Goal: Task Accomplishment & Management: Use online tool/utility

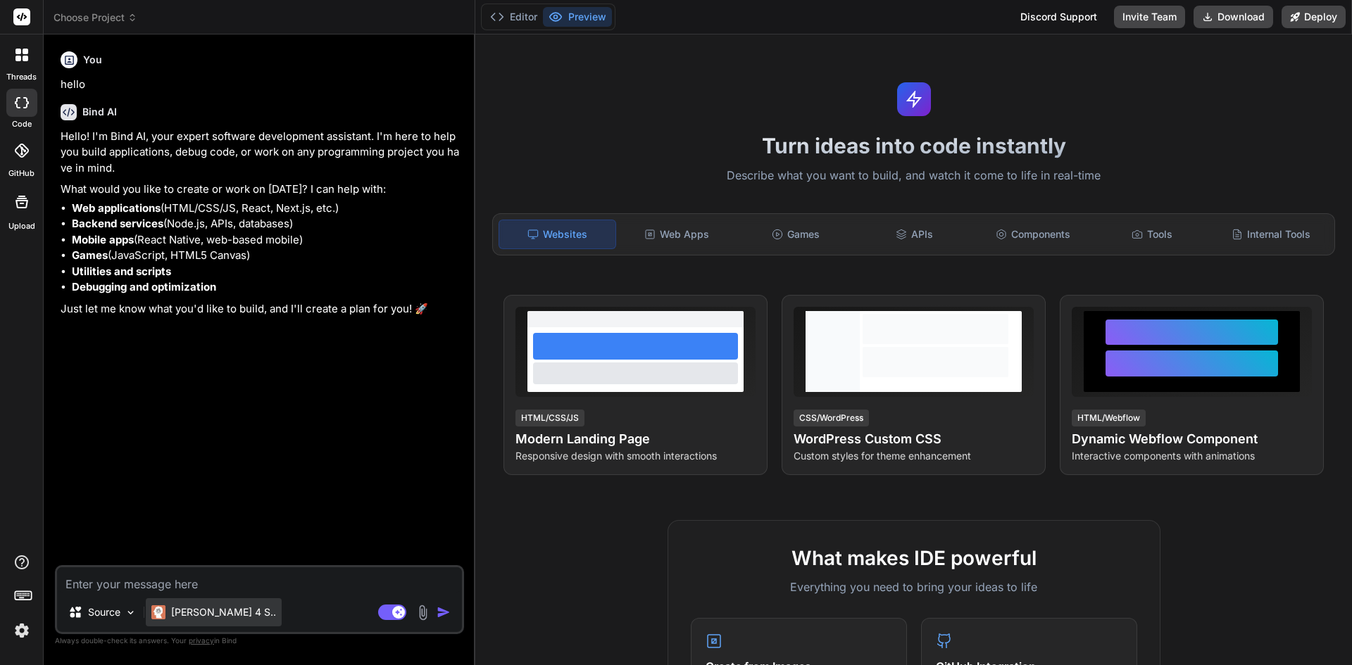
click at [199, 609] on p "[PERSON_NAME] 4 S.." at bounding box center [223, 612] width 105 height 14
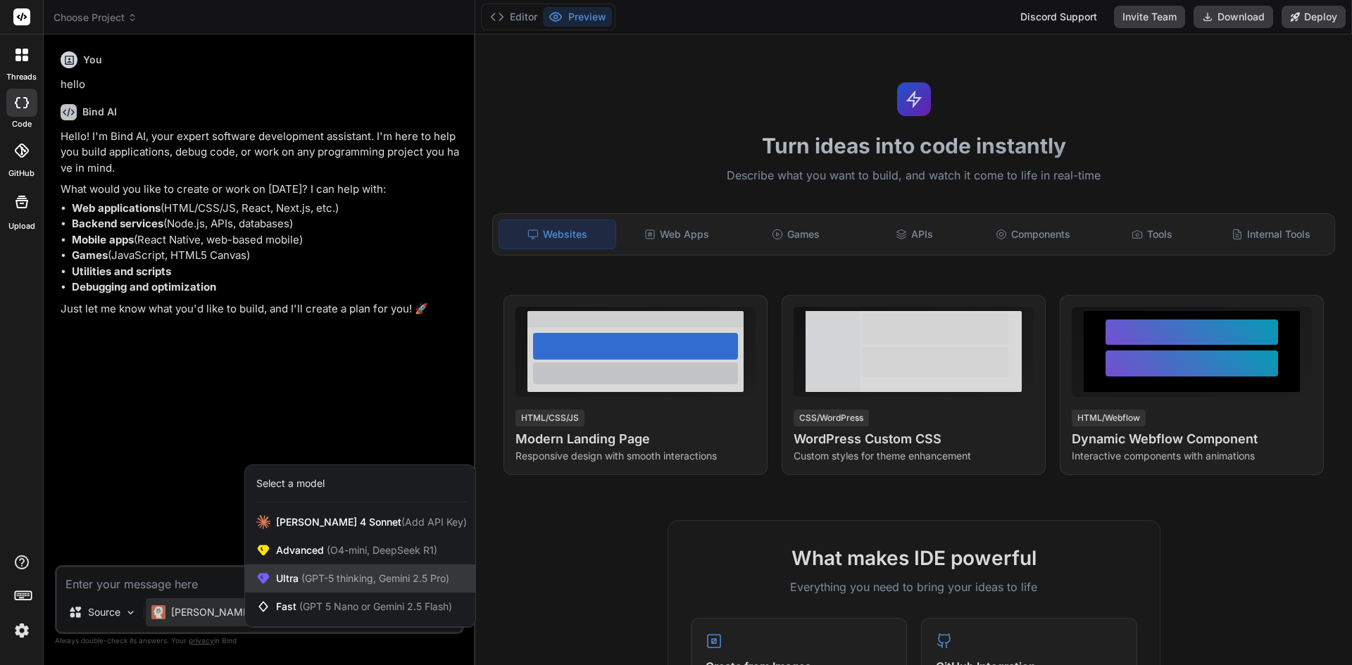
click at [313, 576] on span "(GPT-5 thinking, Gemini 2.5 Pro)" at bounding box center [373, 578] width 151 height 12
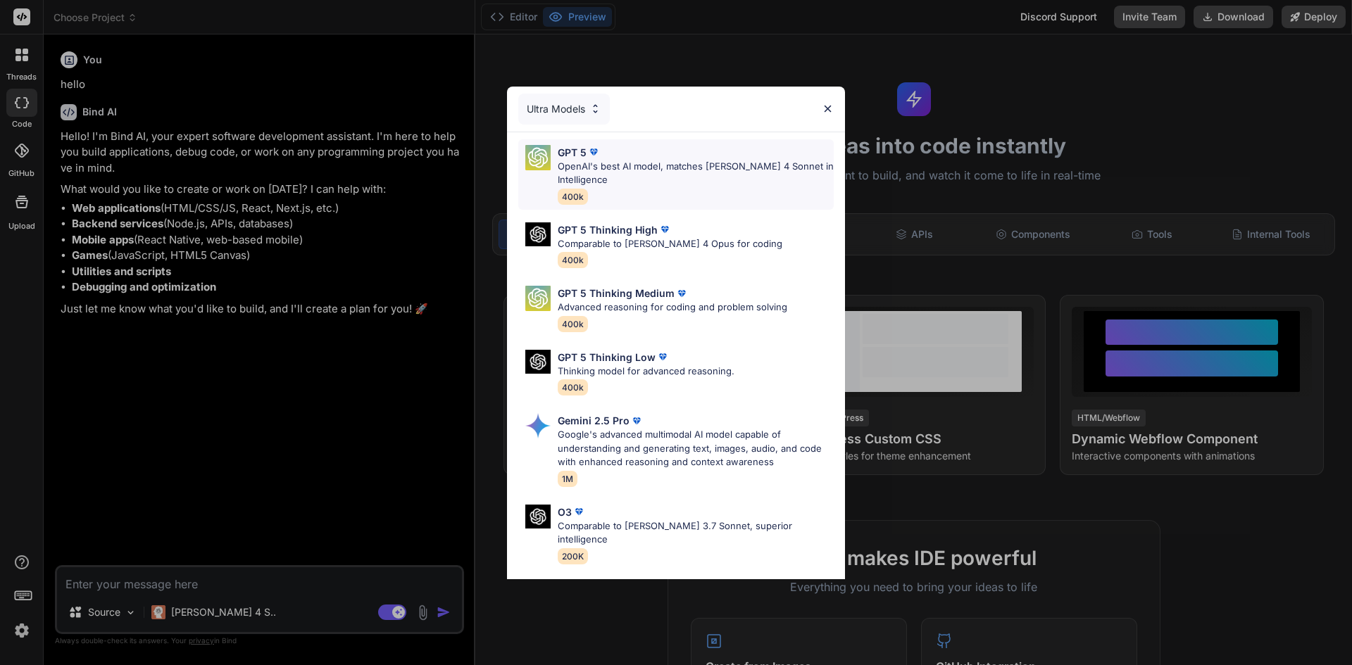
click at [623, 174] on p "OpenAI's best AI model, matches [PERSON_NAME] 4 Sonnet in Intelligence" at bounding box center [696, 173] width 276 height 27
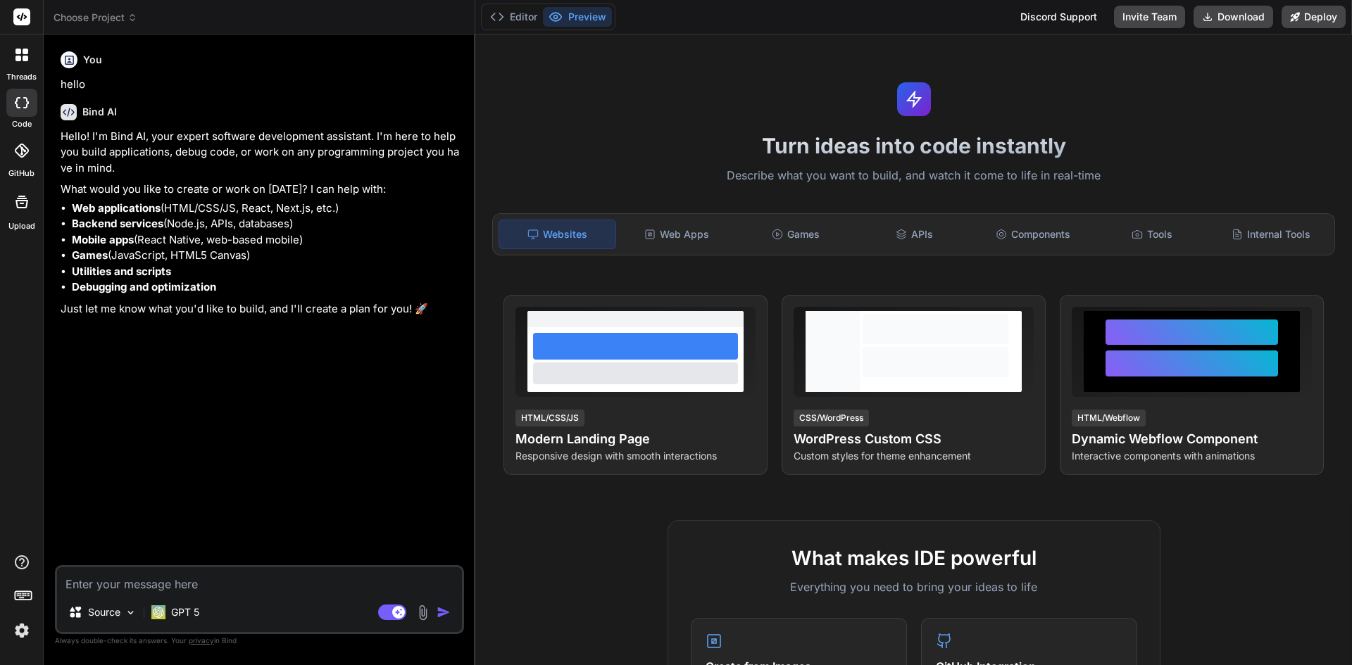
click at [19, 82] on label "threads" at bounding box center [21, 77] width 30 height 12
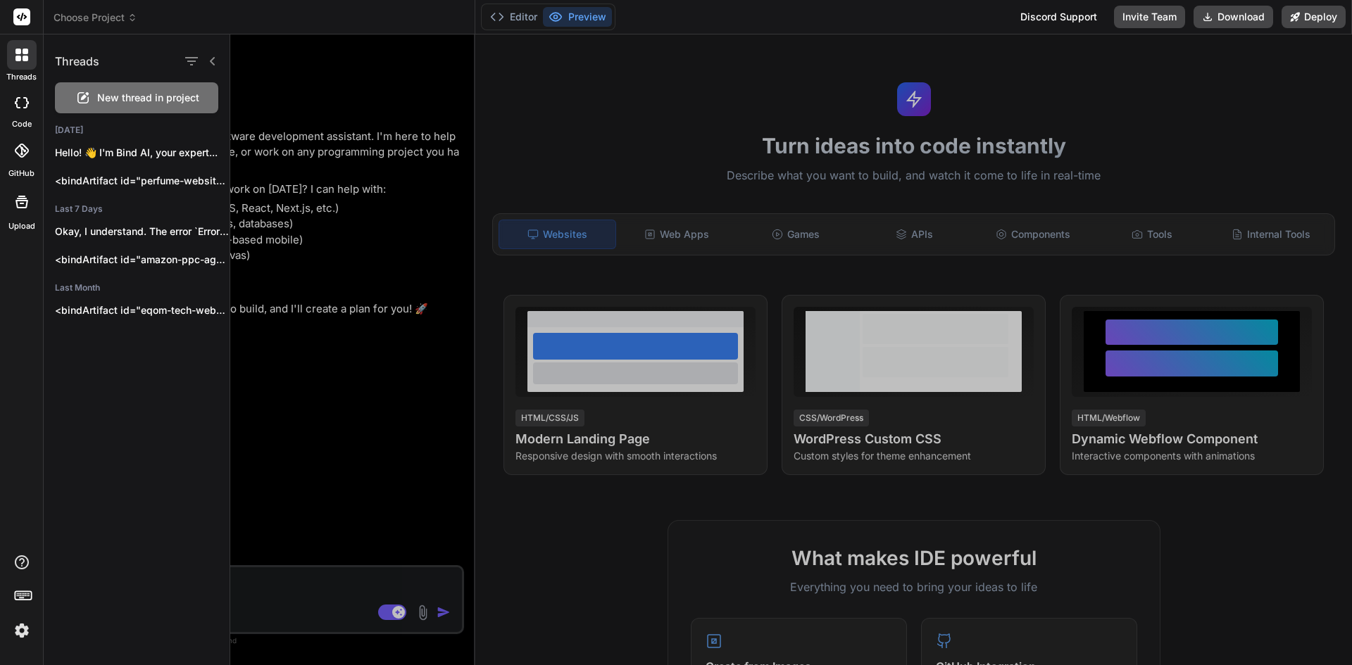
click at [155, 99] on span "New thread in project" at bounding box center [148, 98] width 102 height 14
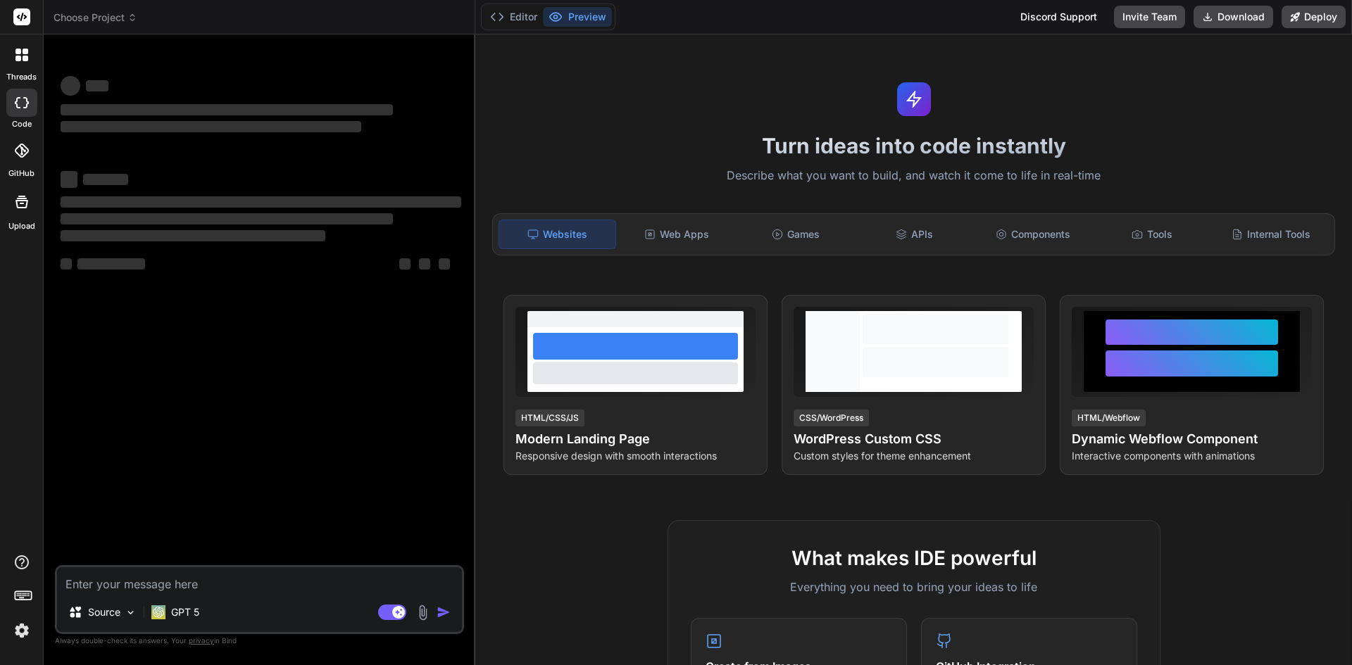
type textarea "x"
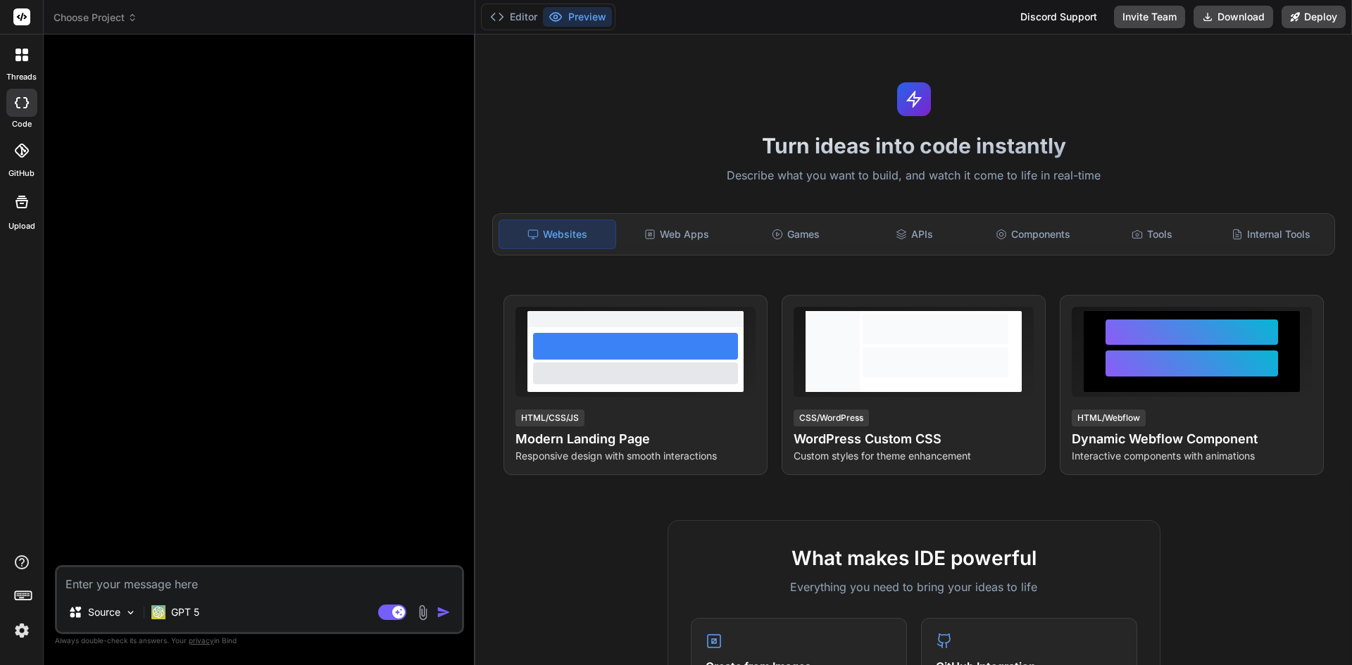
click at [168, 579] on textarea at bounding box center [259, 579] width 405 height 25
type textarea "I"
type textarea "x"
type textarea "I"
type textarea "x"
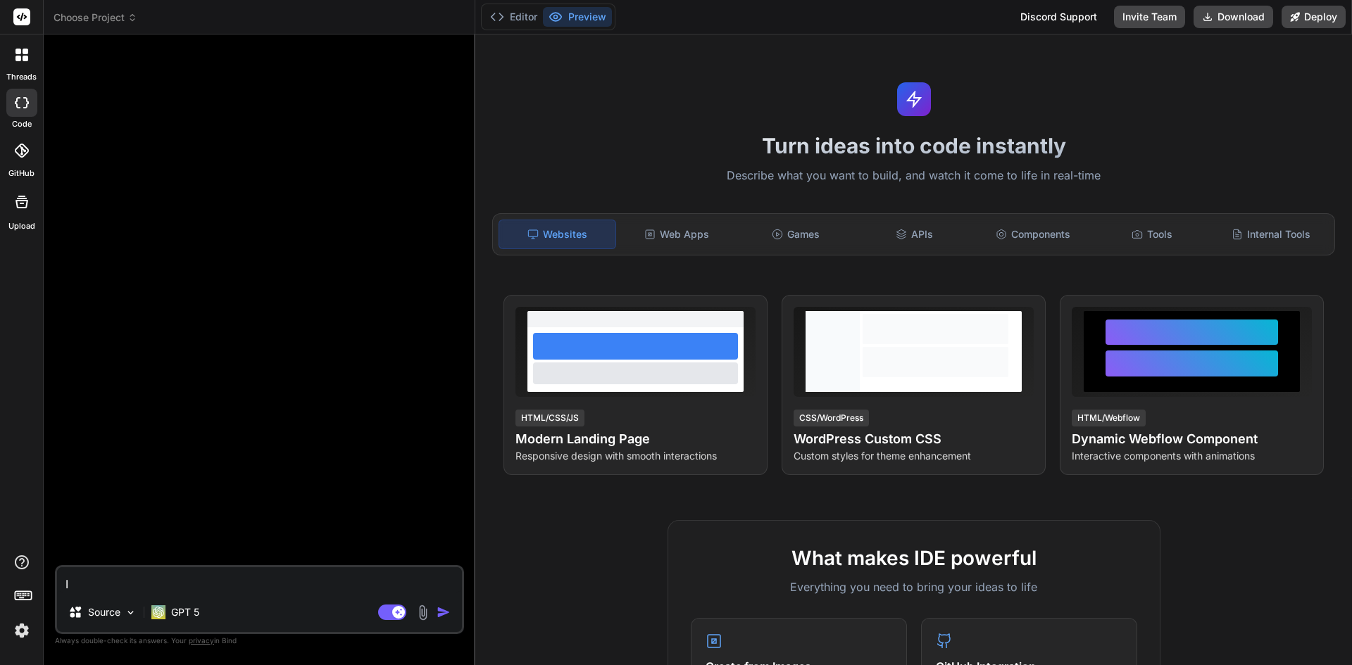
type textarea "I n"
type textarea "x"
type textarea "I ne"
type textarea "x"
type textarea "I [PERSON_NAME]"
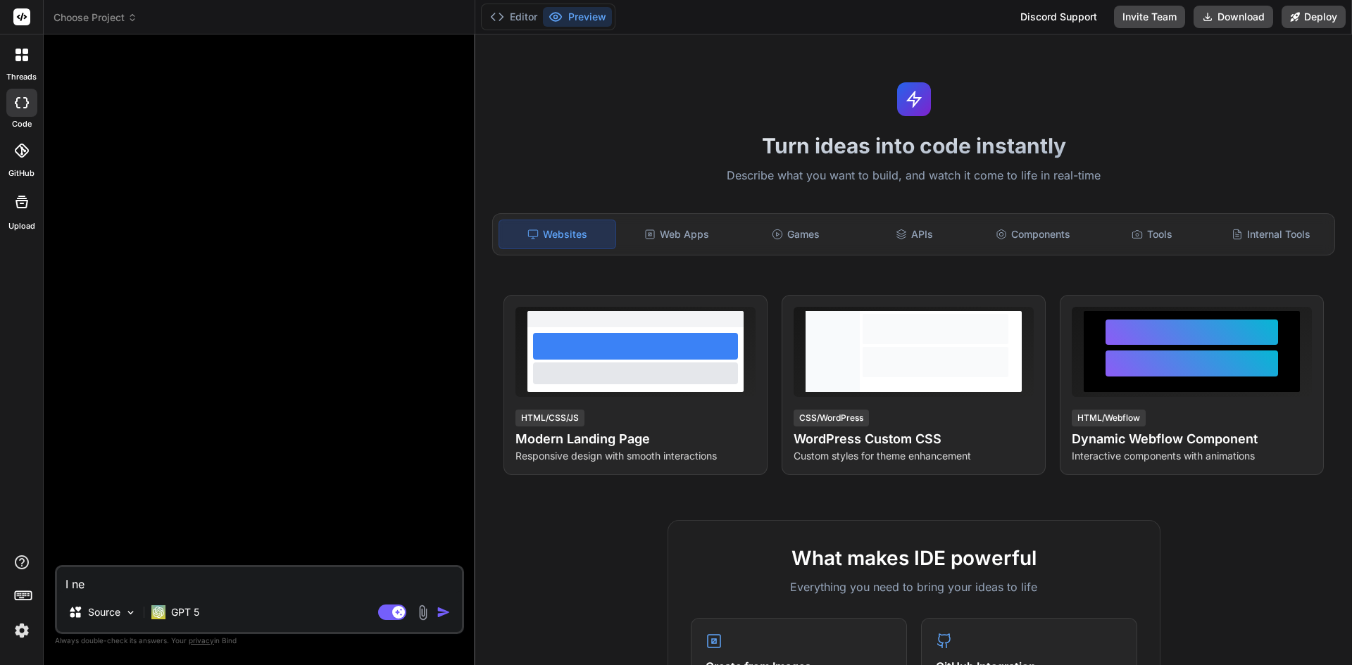
type textarea "x"
type textarea "I [PERSON_NAME]"
type textarea "x"
type textarea "I [PERSON_NAME]"
type textarea "x"
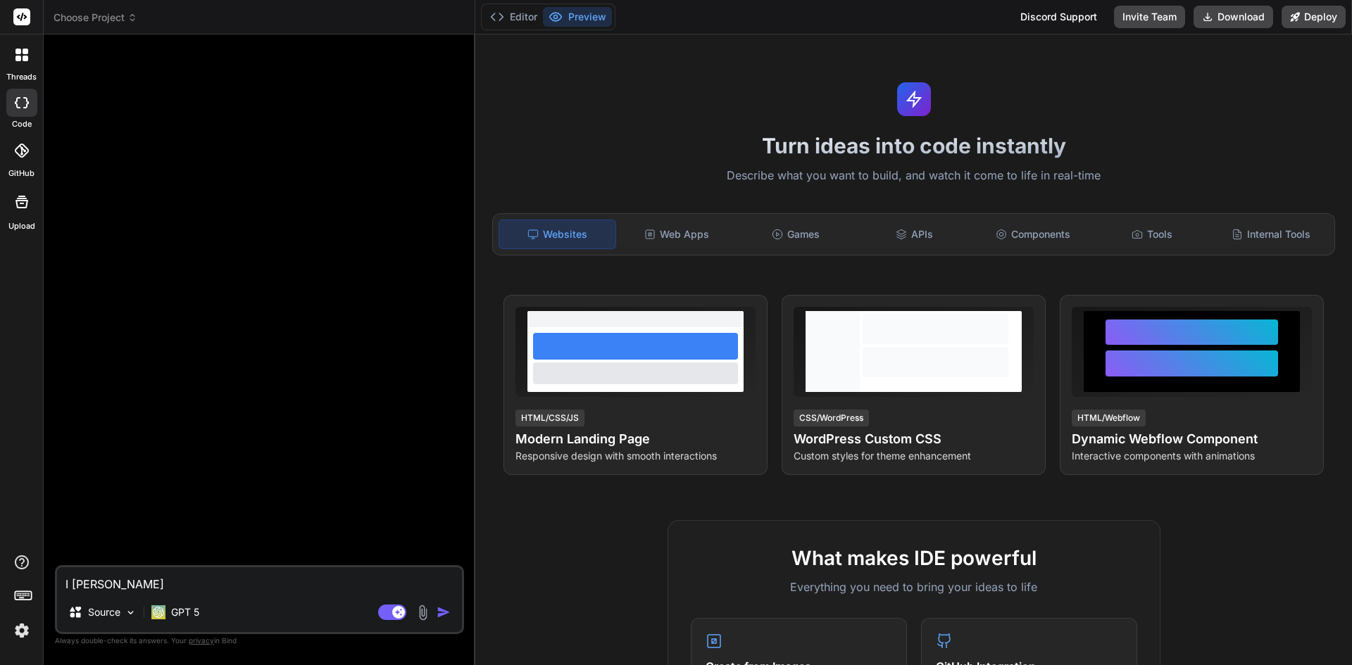
type textarea "I ne"
type textarea "x"
type textarea "I n"
type textarea "x"
type textarea "I ne"
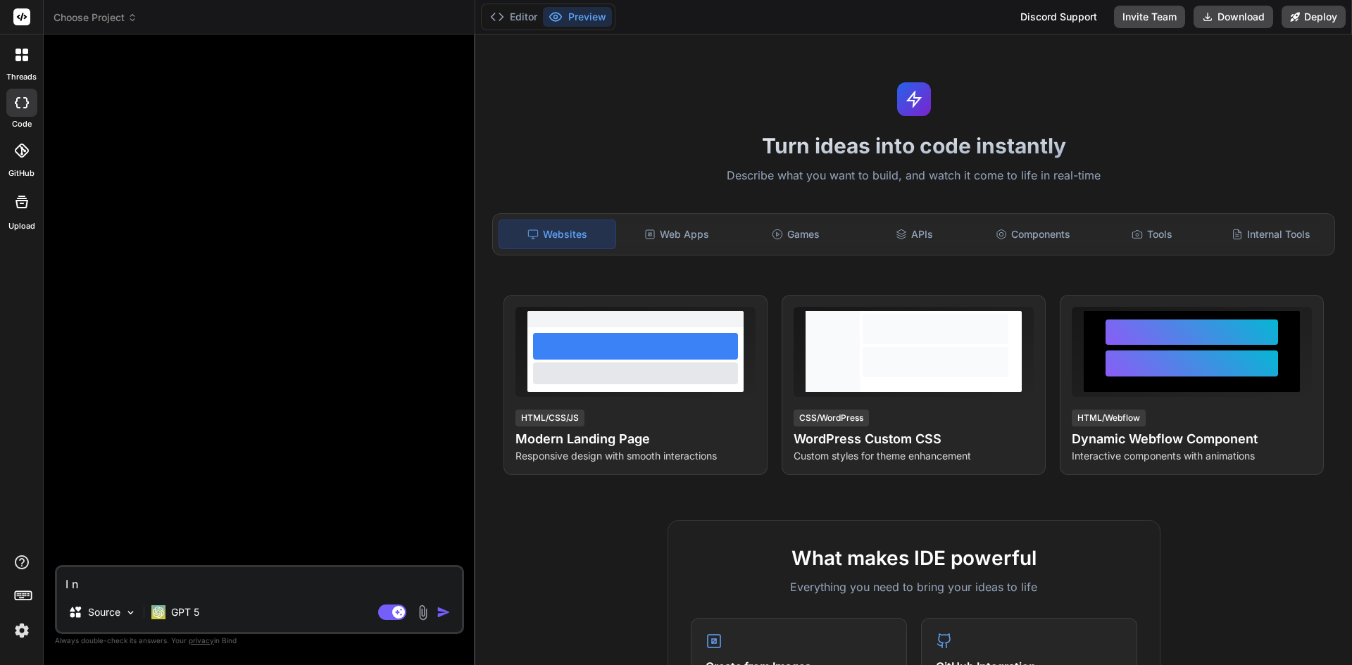
type textarea "x"
type textarea "I [PERSON_NAME]"
type textarea "x"
type textarea "I nede"
type textarea "x"
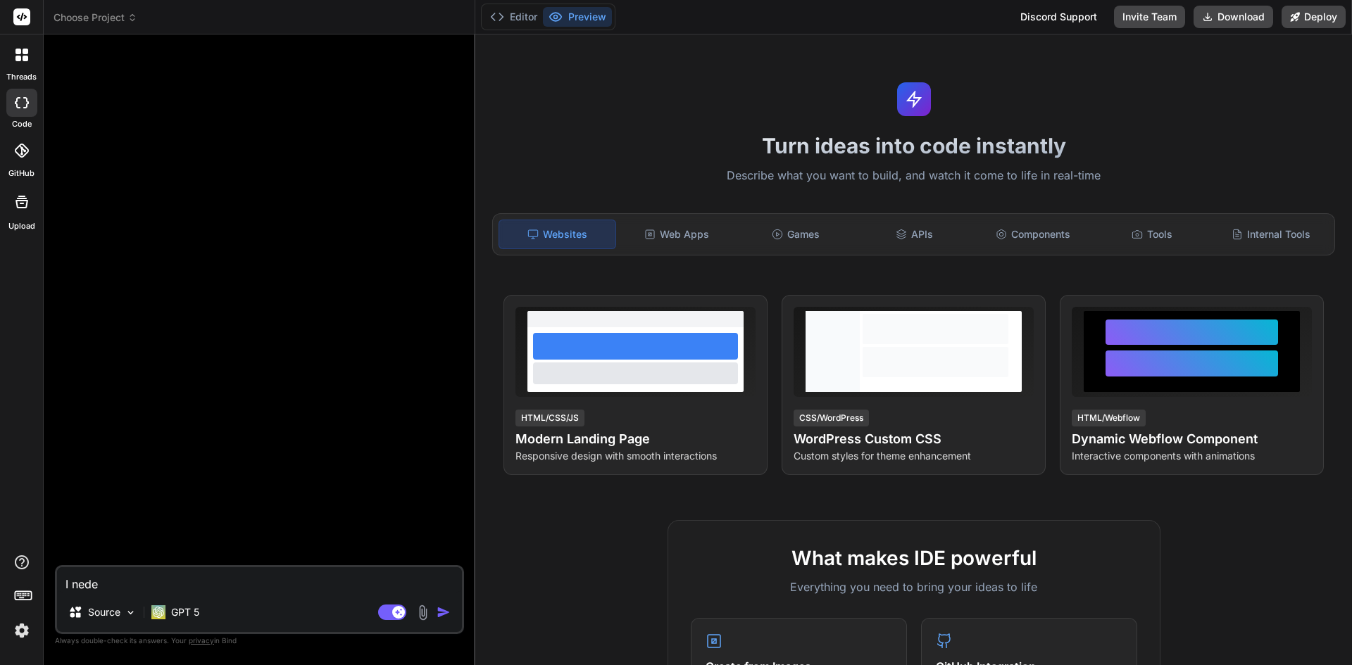
type textarea "I [PERSON_NAME]"
type textarea "x"
type textarea "I ne"
type textarea "x"
type textarea "I nee"
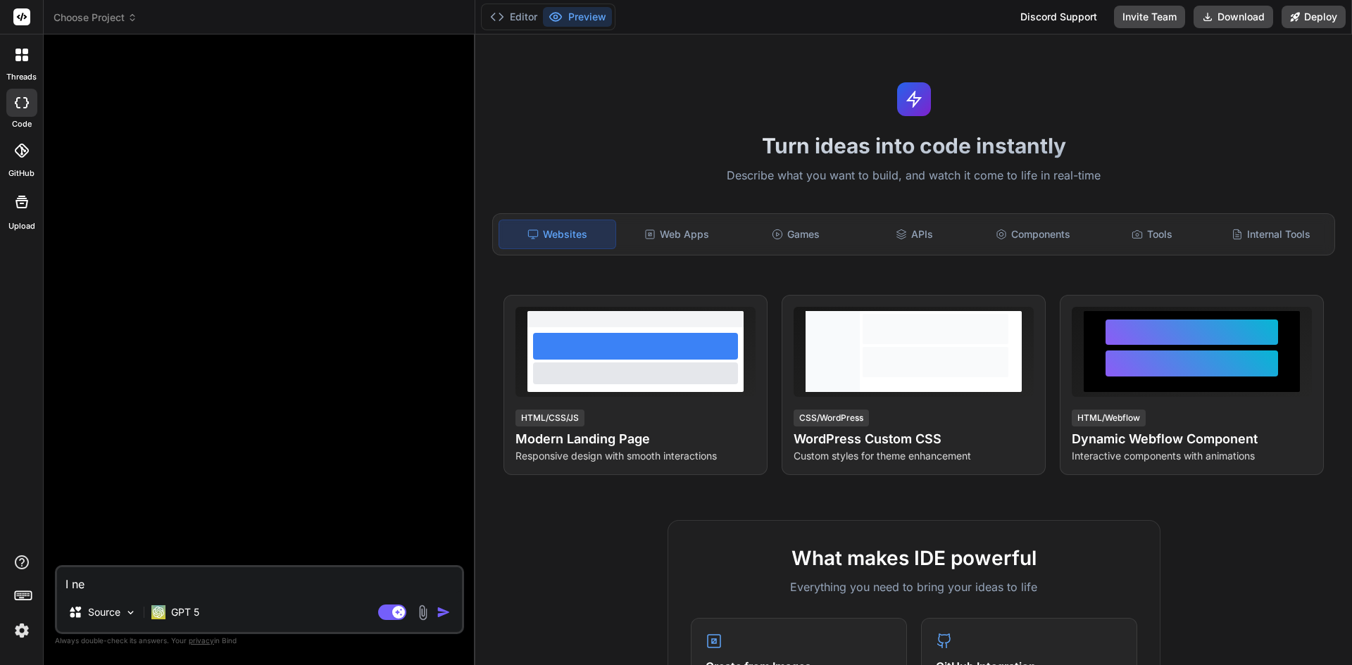
type textarea "x"
type textarea "I need"
type textarea "x"
type textarea "I need"
type textarea "x"
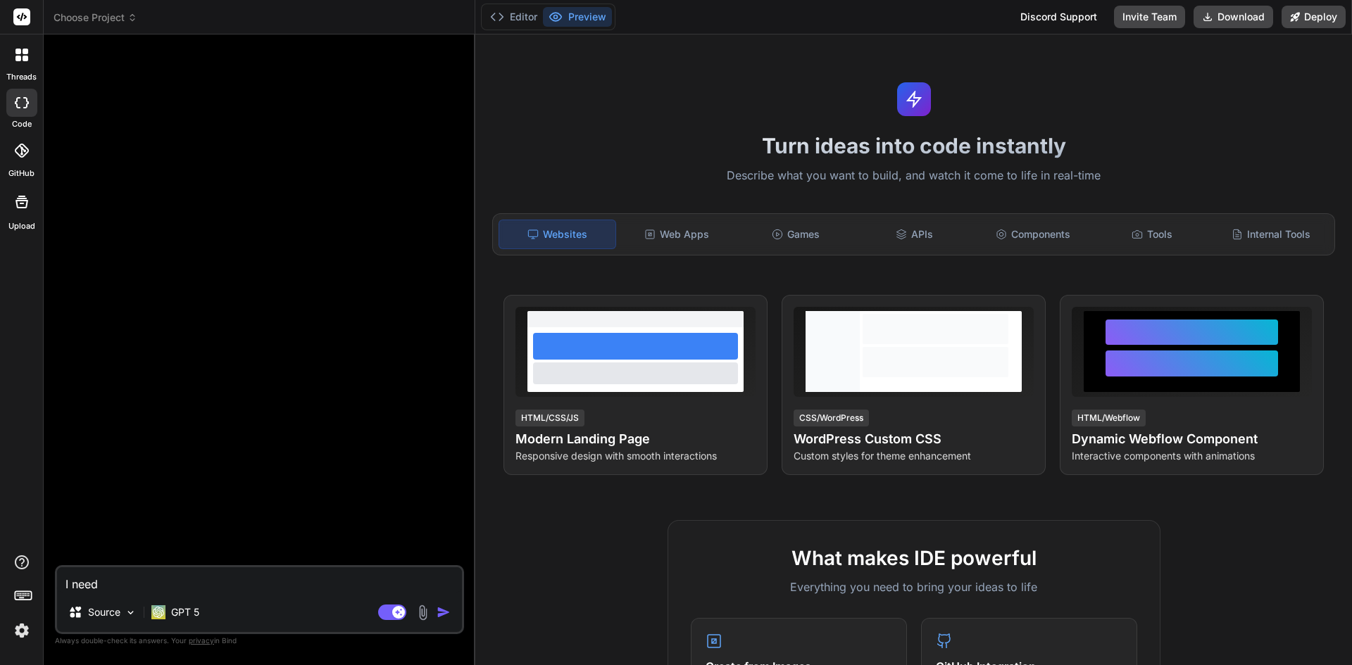
type textarea "I need t"
type textarea "x"
type textarea "I need to"
type textarea "x"
type textarea "I need to"
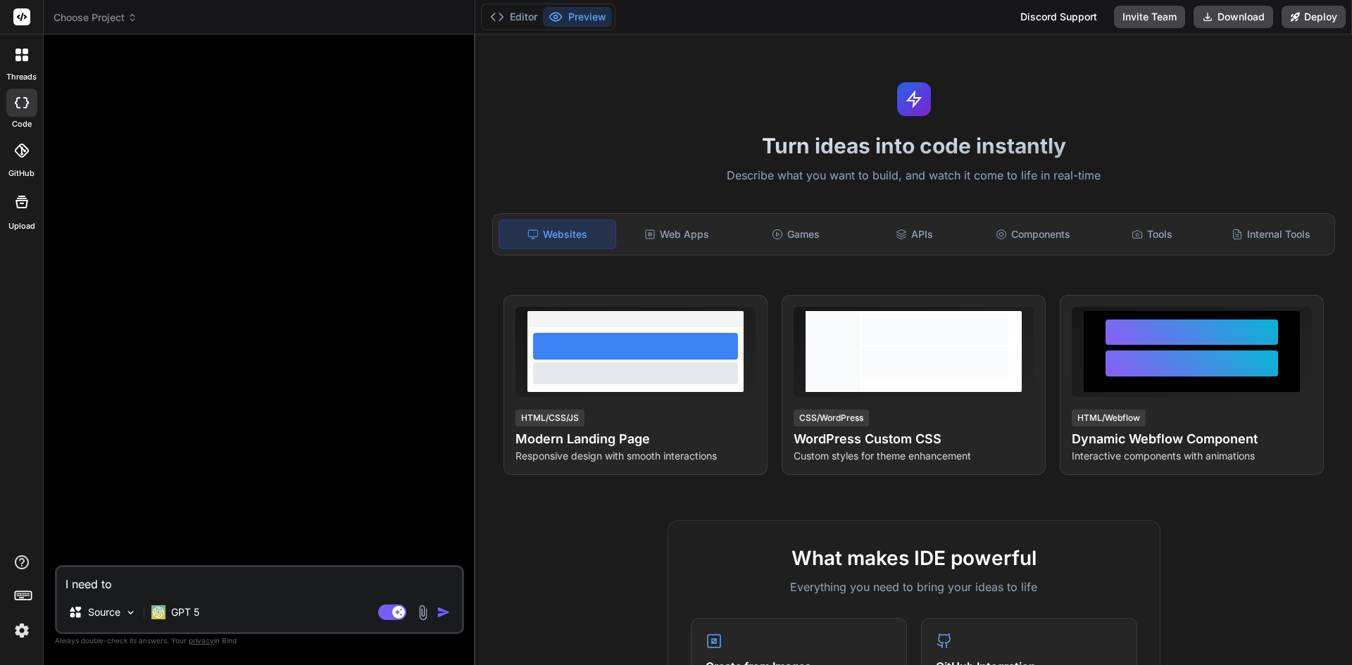
type textarea "x"
type textarea "I need to c"
type textarea "x"
type textarea "I need to cr"
type textarea "x"
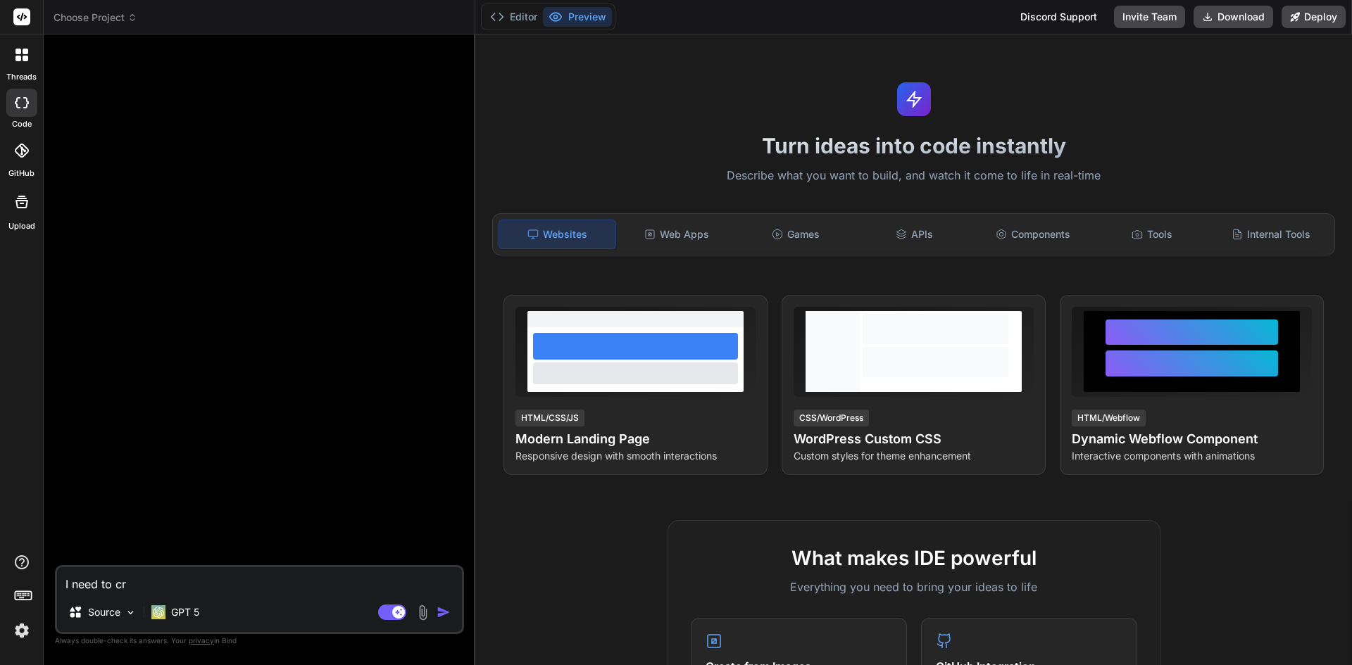
type textarea "I need to cre"
type textarea "x"
type textarea "I need to crea"
type textarea "x"
type textarea "I need to creat"
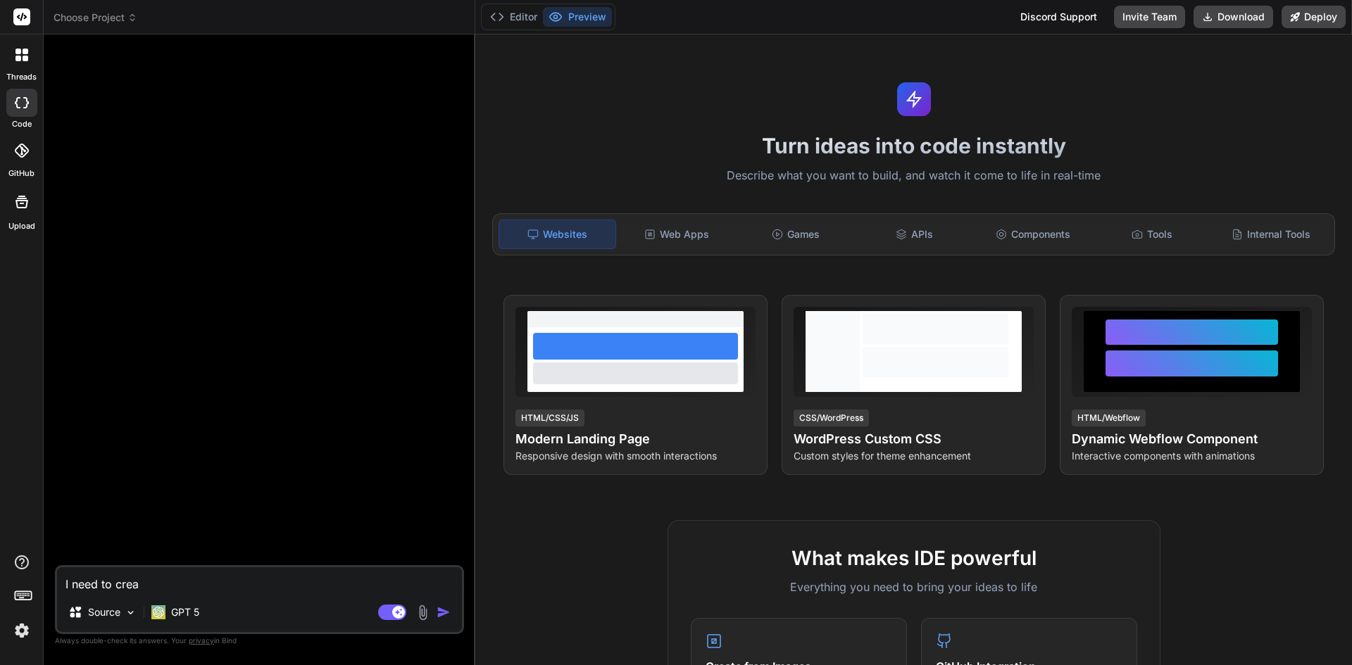
type textarea "x"
type textarea "I need to create"
type textarea "x"
type textarea "I need to create"
type textarea "x"
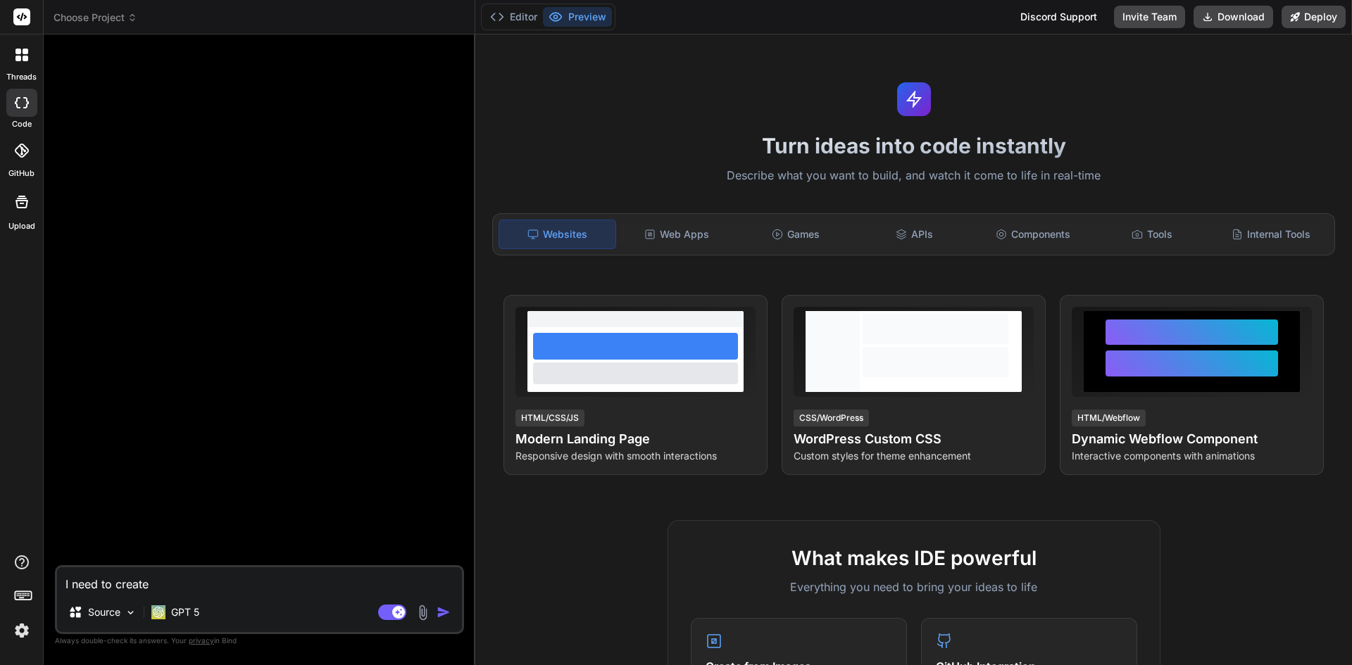
type textarea "I need to create a"
type textarea "x"
type textarea "I need to create an"
type textarea "x"
type textarea "I need to create an"
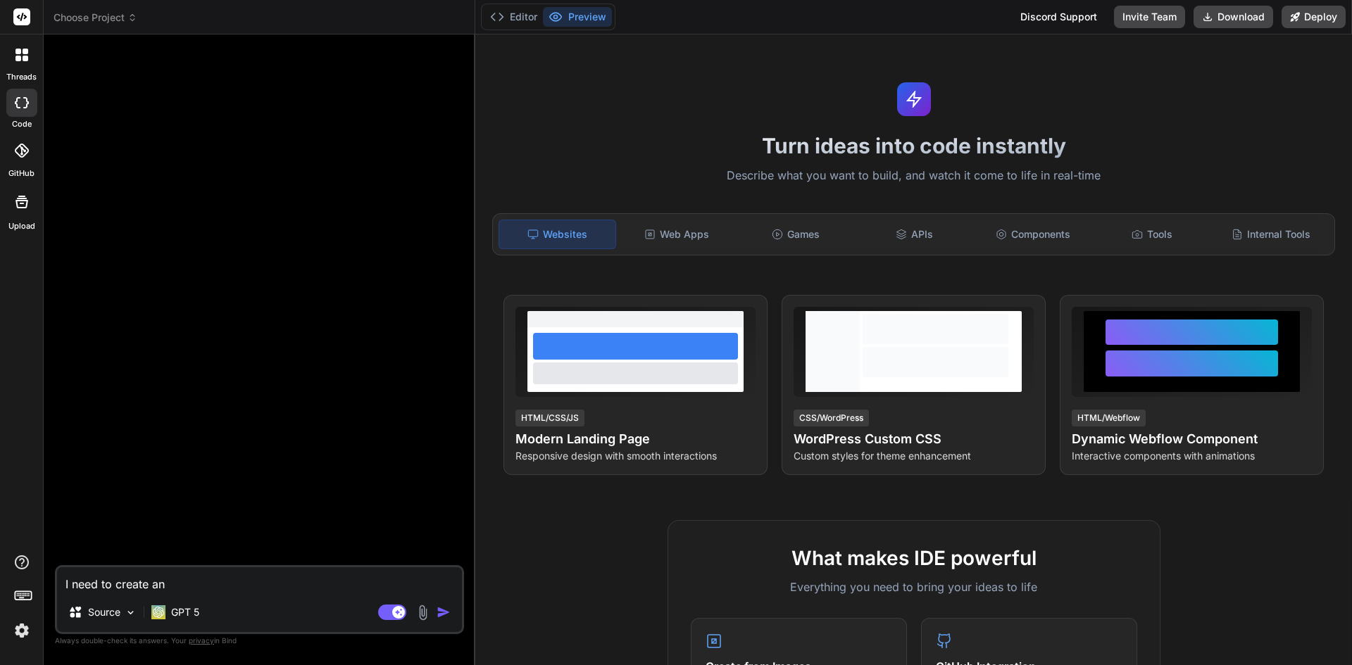
type textarea "x"
type textarea "I need to create an a"
type textarea "x"
type textarea "I need to create an am"
type textarea "x"
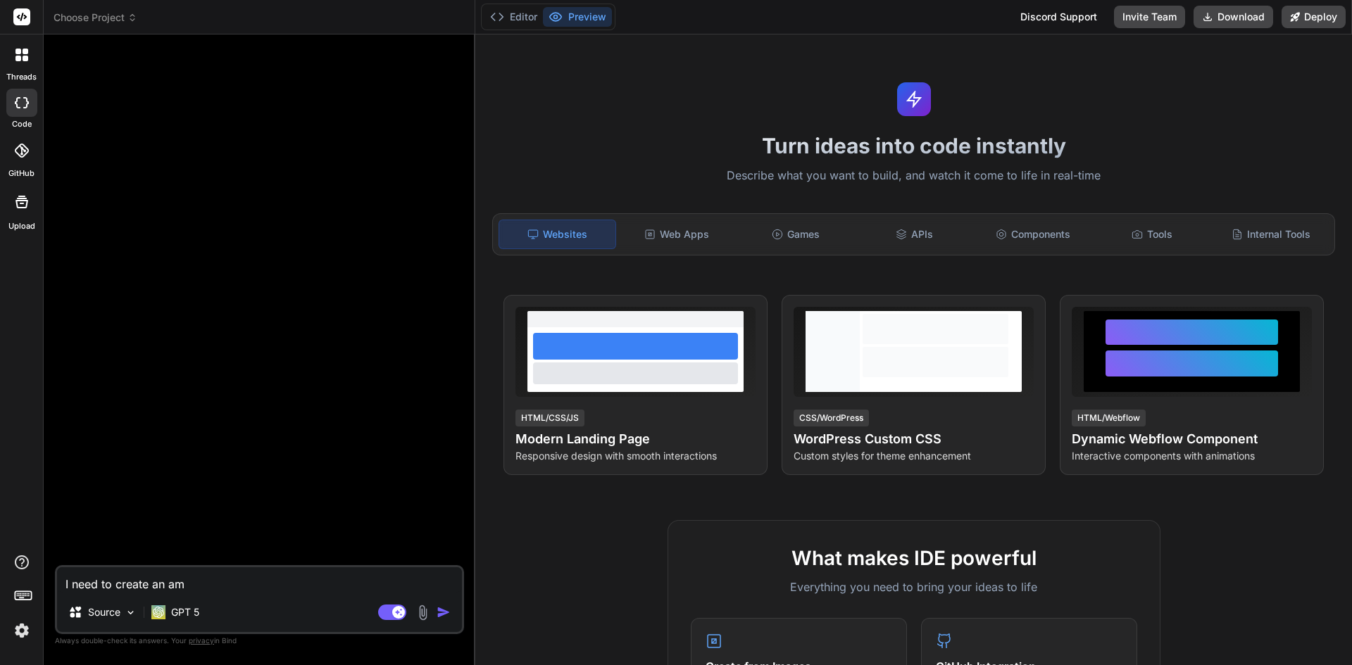
type textarea "I need to create an ama"
type textarea "x"
type textarea "I need to create an amaz"
type textarea "x"
type textarea "I need to create an amazo"
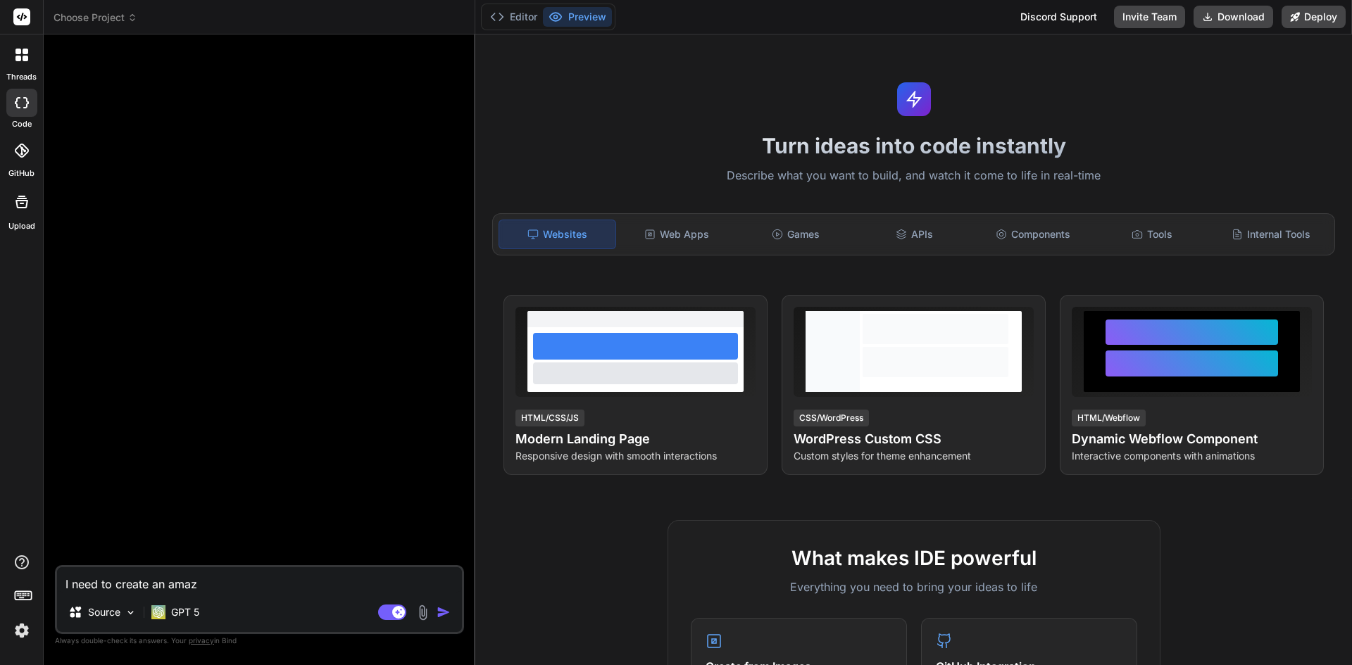
type textarea "x"
type textarea "I need to create an amazon"
type textarea "x"
type textarea "I need to create an amazon"
type textarea "x"
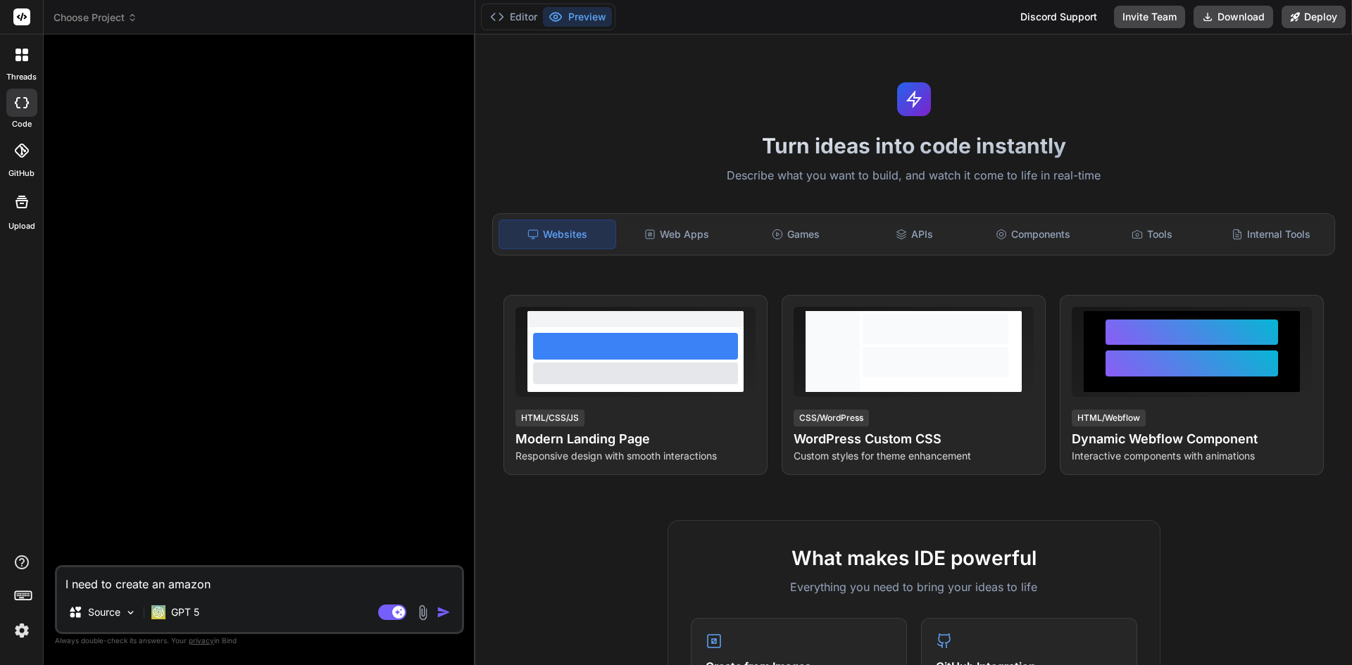
type textarea "I need to create an amazon p"
type textarea "x"
type textarea "I need to create an amazon pp"
type textarea "x"
type textarea "I need to create an amazon ppc"
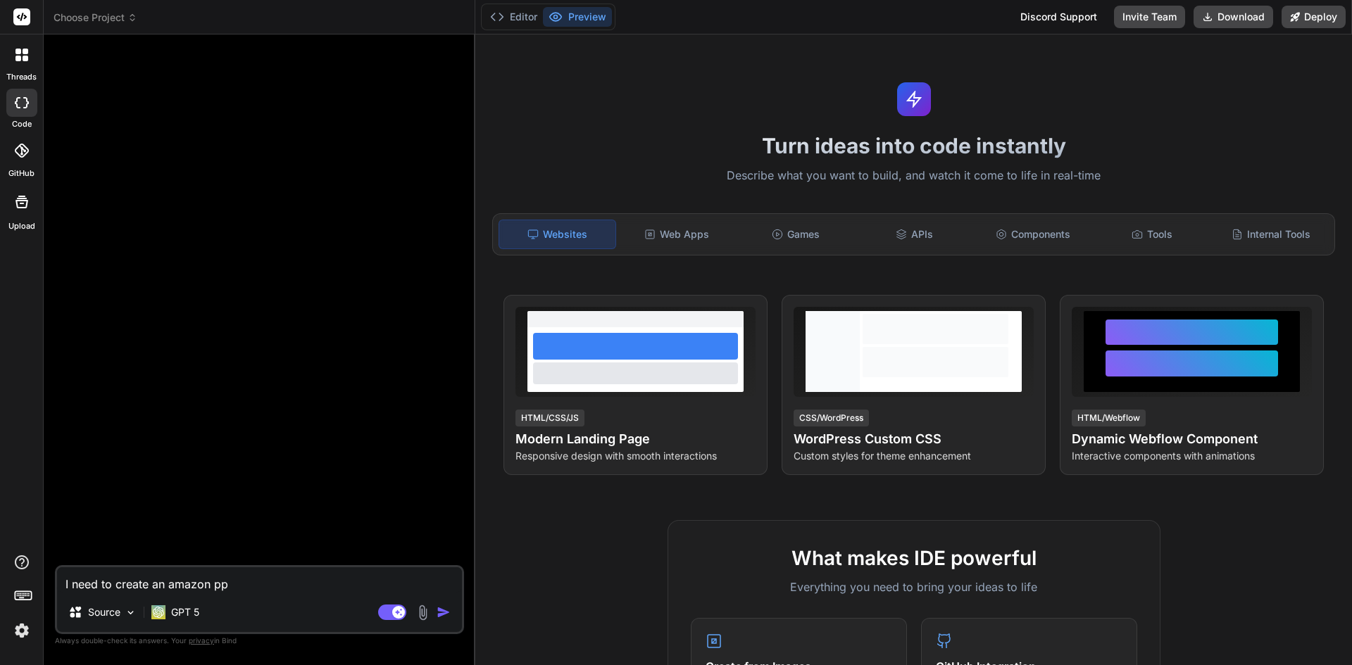
type textarea "x"
type textarea "I need to create an amazon ppc"
type textarea "x"
type textarea "I need to create an amazon ppc d"
type textarea "x"
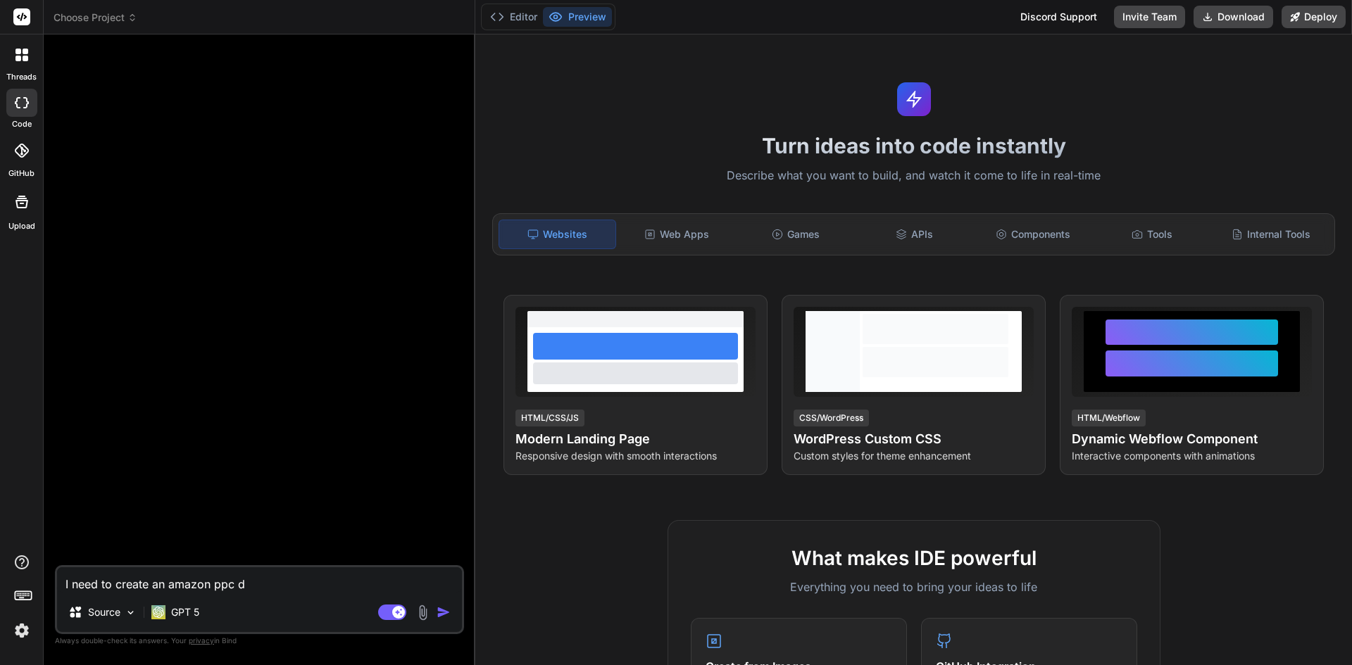
type textarea "I need to create an amazon ppc da"
type textarea "x"
type textarea "I need to create an amazon ppc das"
type textarea "x"
type textarea "I need to create an amazon ppc dash"
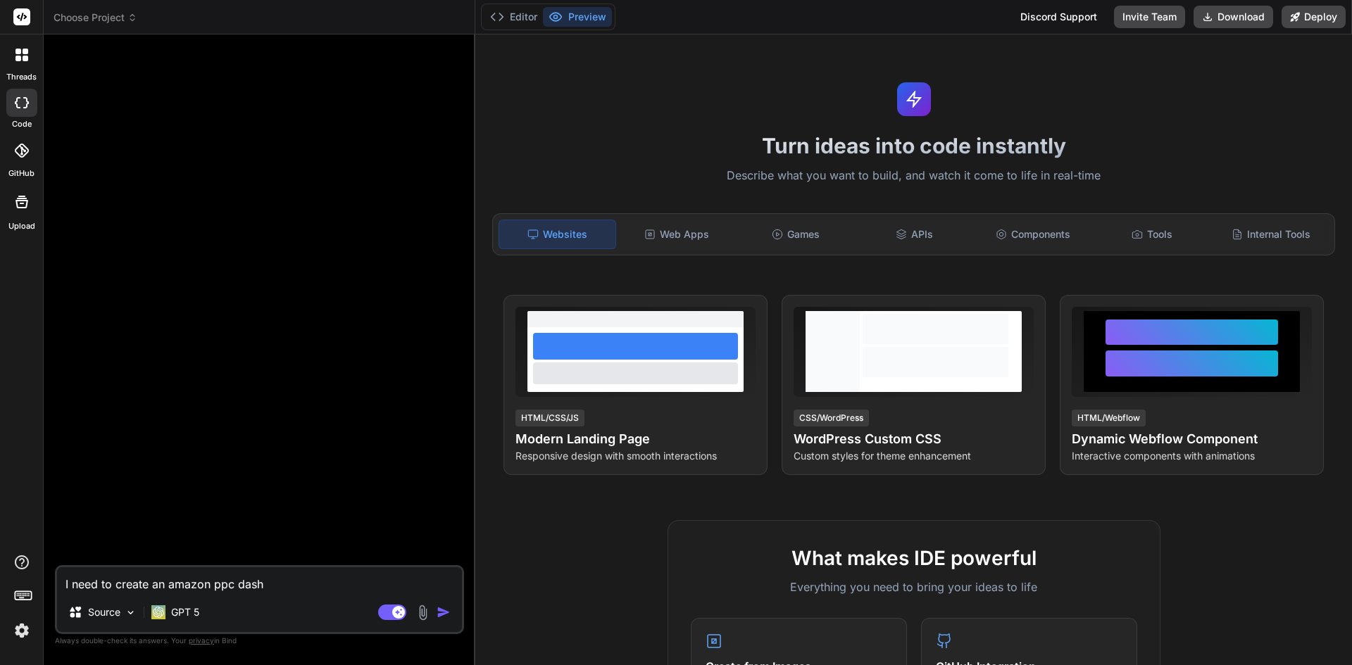
type textarea "x"
type textarea "I need to create an amazon ppc dashb"
type textarea "x"
type textarea "I need to create an amazon ppc dashbo"
type textarea "x"
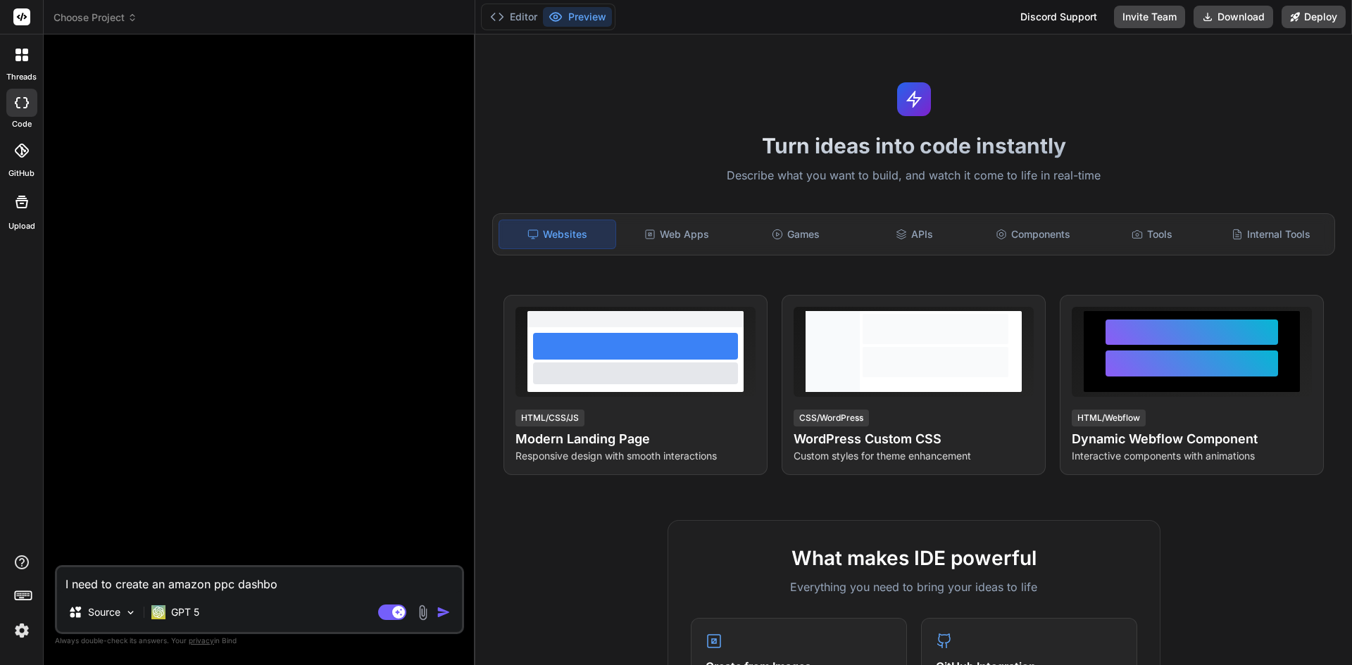
type textarea "I need to create an amazon ppc dashboa"
type textarea "x"
type textarea "I need to create an amazon ppc dashboar"
type textarea "x"
type textarea "I need to create an amazon ppc dashboard"
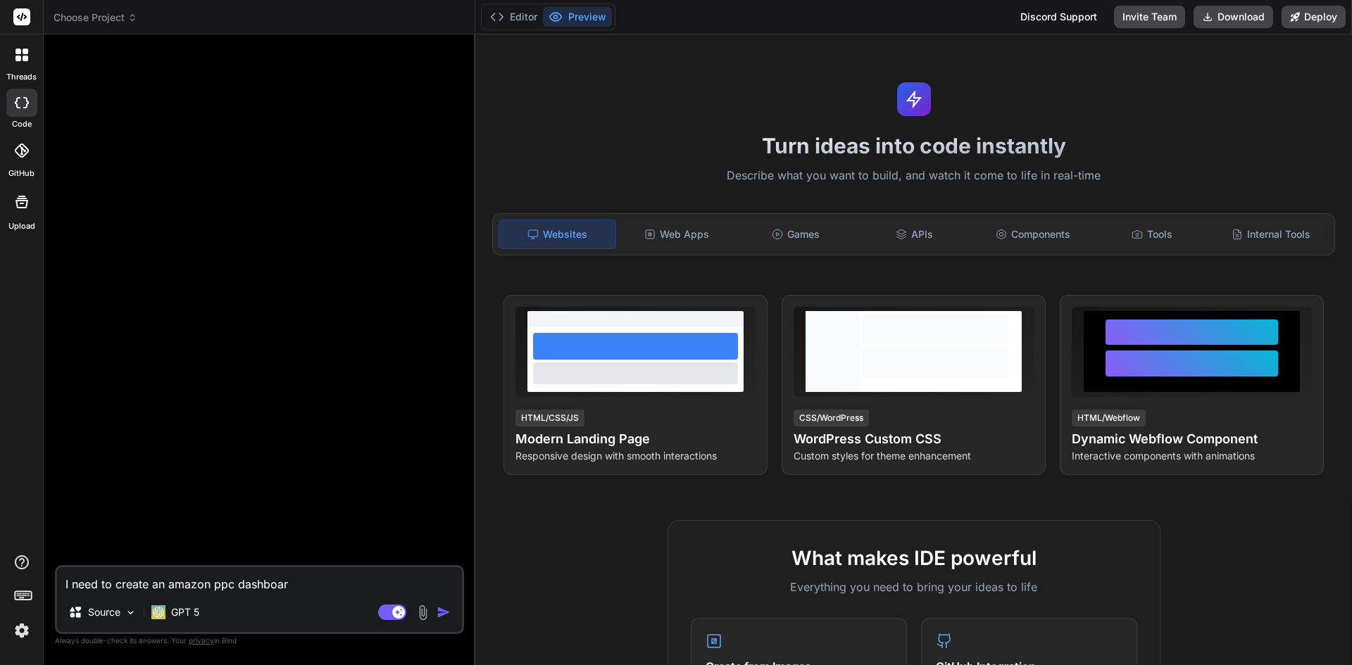
type textarea "x"
type textarea "I need to create an amazon ppc dashboard"
type textarea "x"
type textarea "I need to create an amazon ppc dashboard r"
type textarea "x"
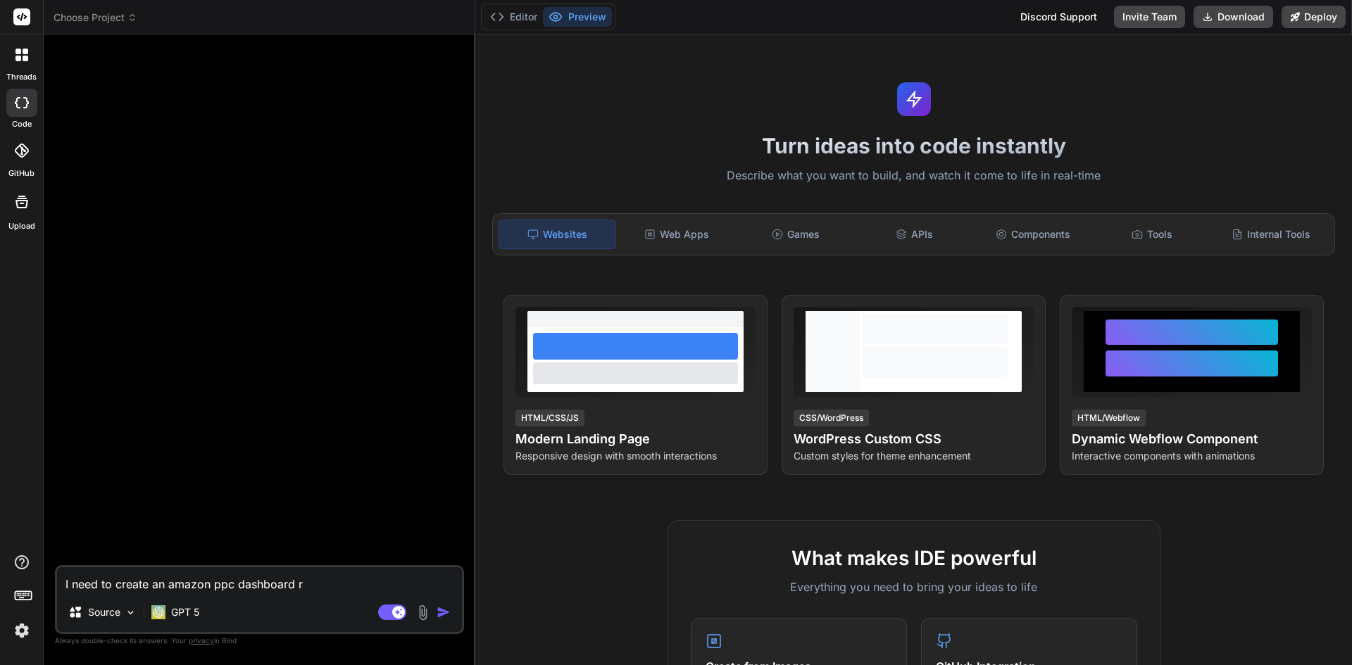
type textarea "I need to create an amazon ppc dashboard re"
type textarea "x"
type textarea "I need to create an amazon ppc dashboard rep"
type textarea "x"
type textarea "I need to create an amazon ppc dashboard repo"
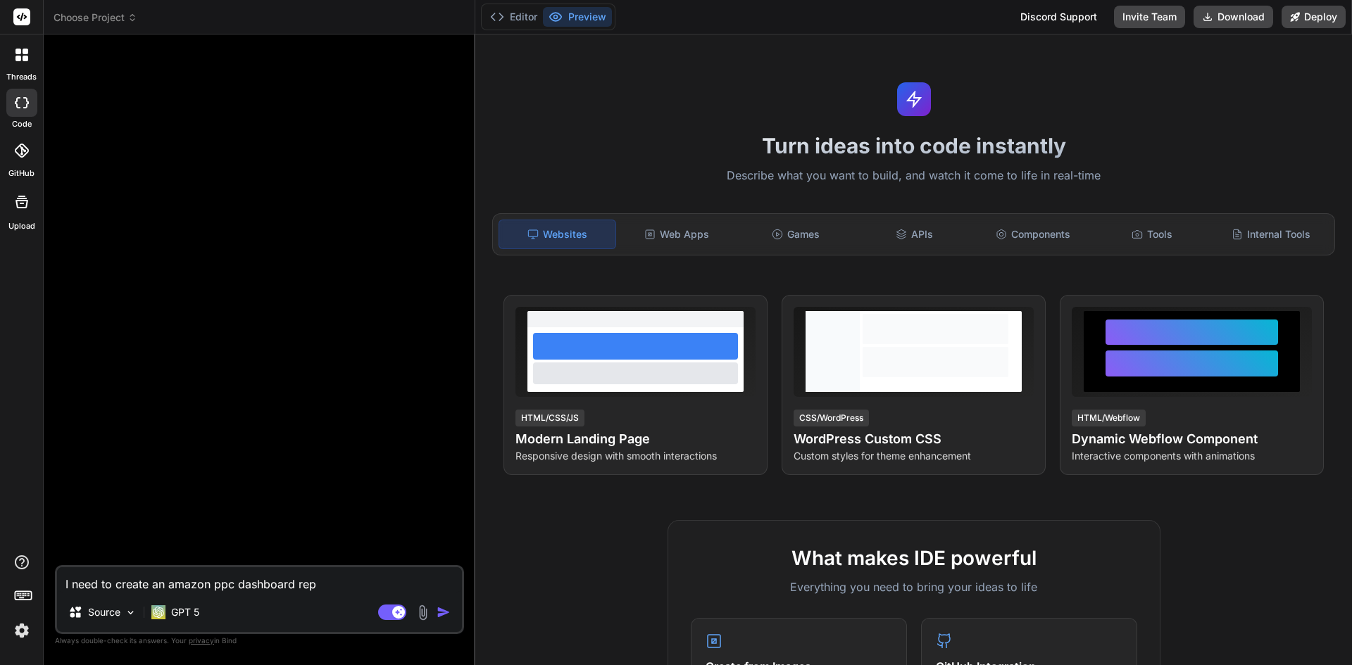
type textarea "x"
type textarea "I need to create an amazon ppc dashboard repor"
type textarea "x"
type textarea "I need to create an amazon ppc dashboard report"
type textarea "x"
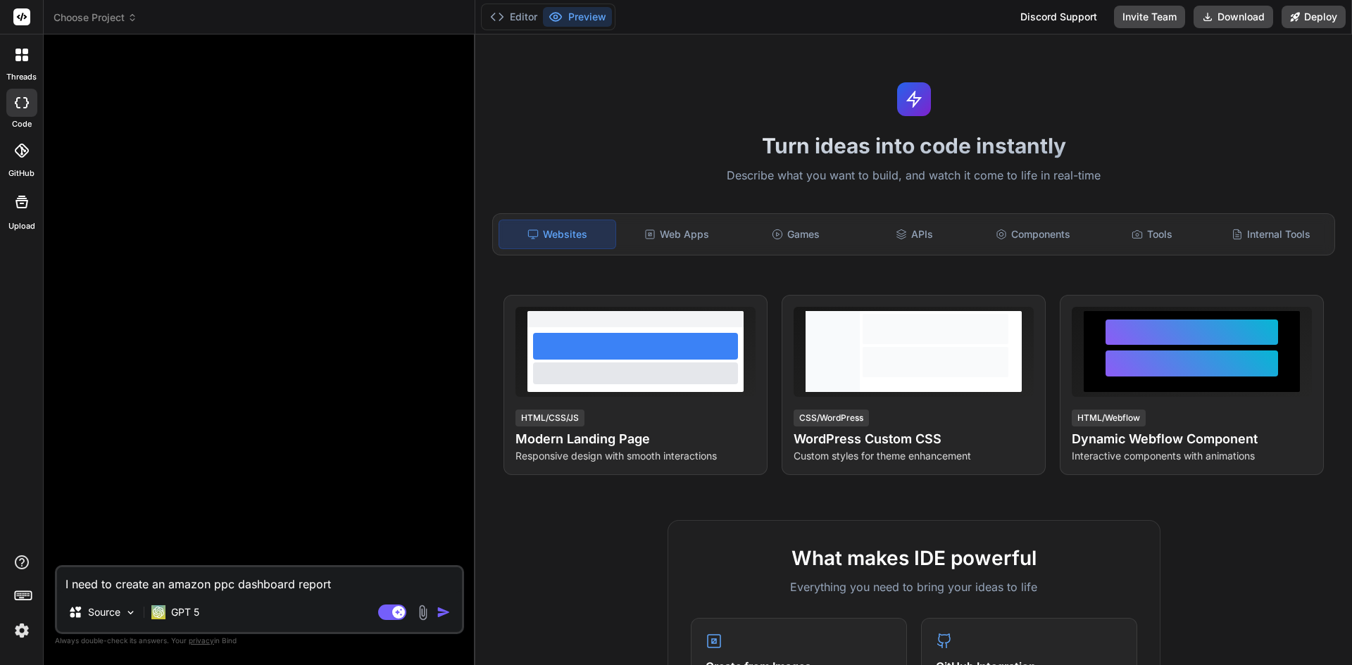
type textarea "I need to create an amazon ppc dashboard reporti"
type textarea "x"
type textarea "I need to create an amazon ppc dashboard reportin"
type textarea "x"
type textarea "I need to create an amazon ppc dashboard reporting"
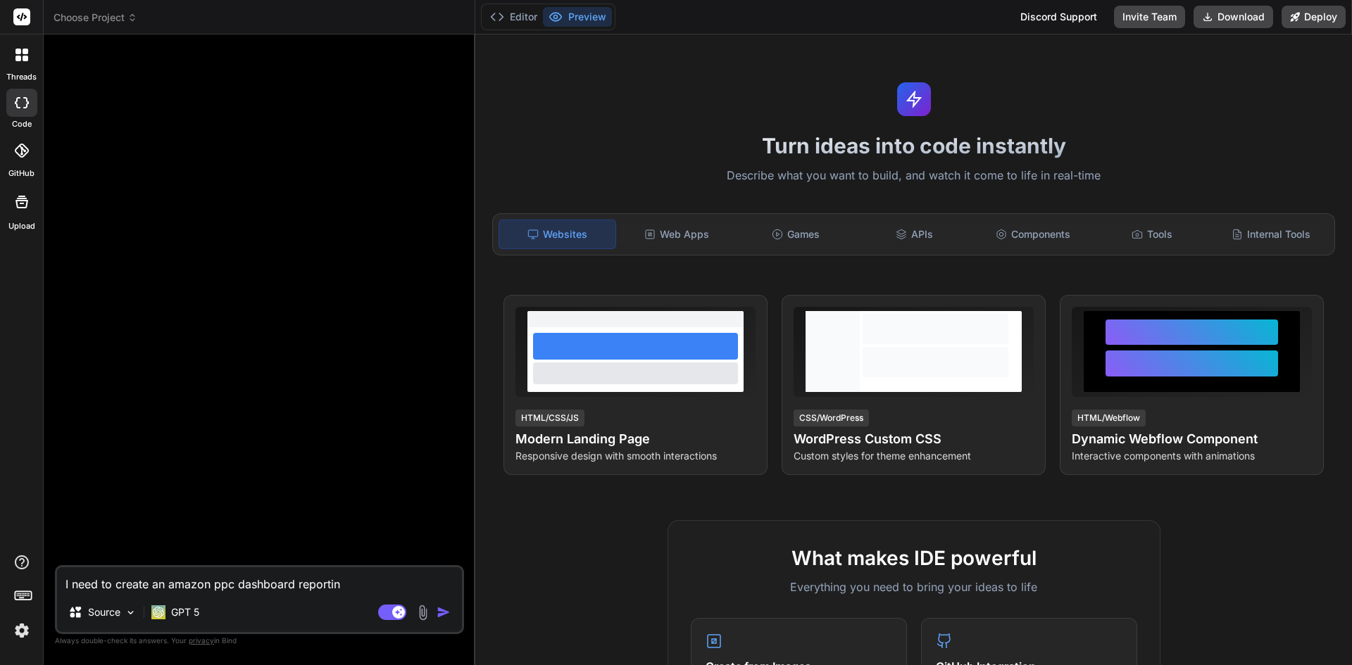
type textarea "x"
type textarea "I need to create an amazon ppc dashboard reporting"
type textarea "x"
type textarea "I need to create an amazon ppc dashboard reporting t"
type textarea "x"
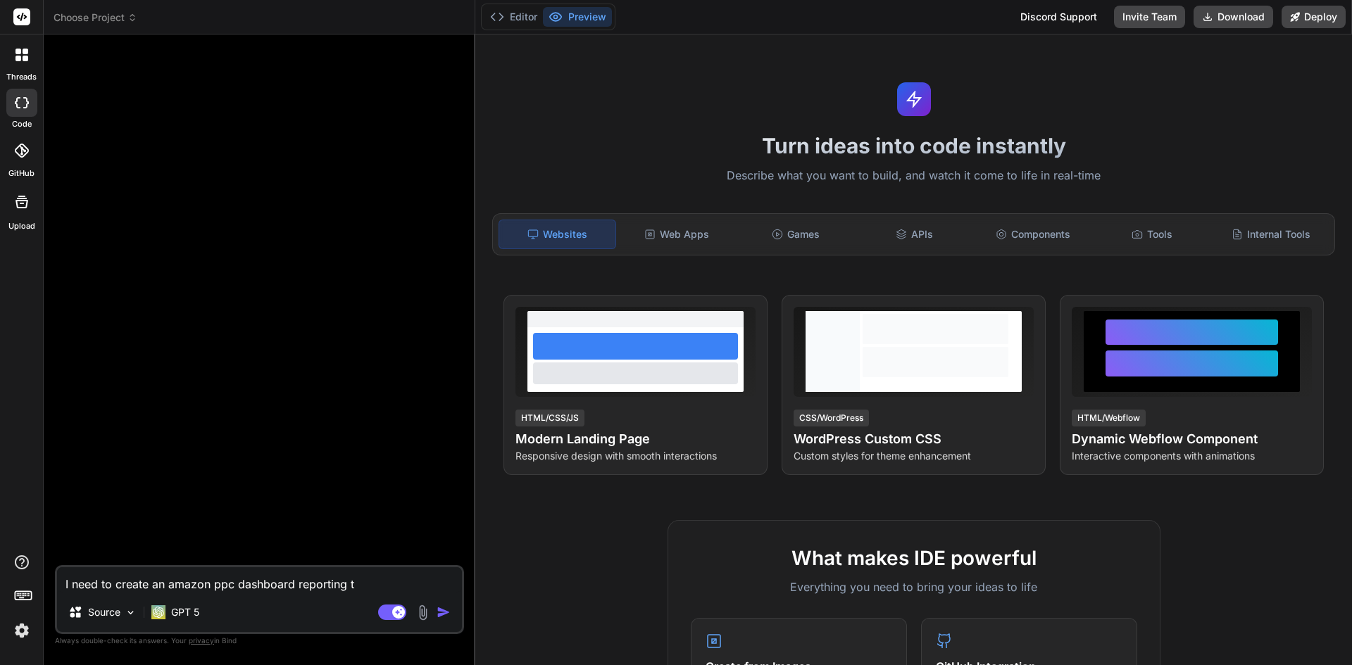
type textarea "I need to create an amazon ppc dashboard reporting to"
type textarea "x"
type textarea "I need to create an amazon ppc dashboard reporting too"
type textarea "x"
type textarea "I need to create an amazon ppc dashboard reporting tool"
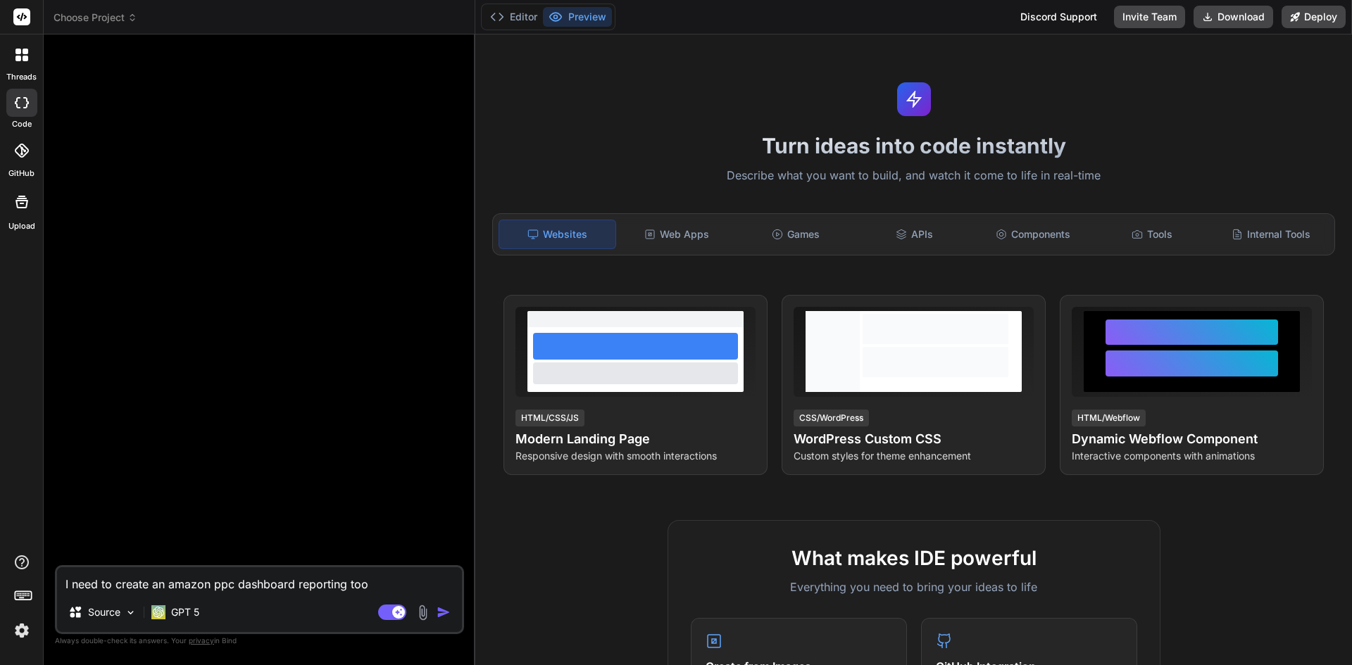
type textarea "x"
type textarea "I need to create an amazon ppc dashboard reporting tool"
type textarea "x"
type textarea "I need to create an amazon ppc dashboard reporting tool w"
type textarea "x"
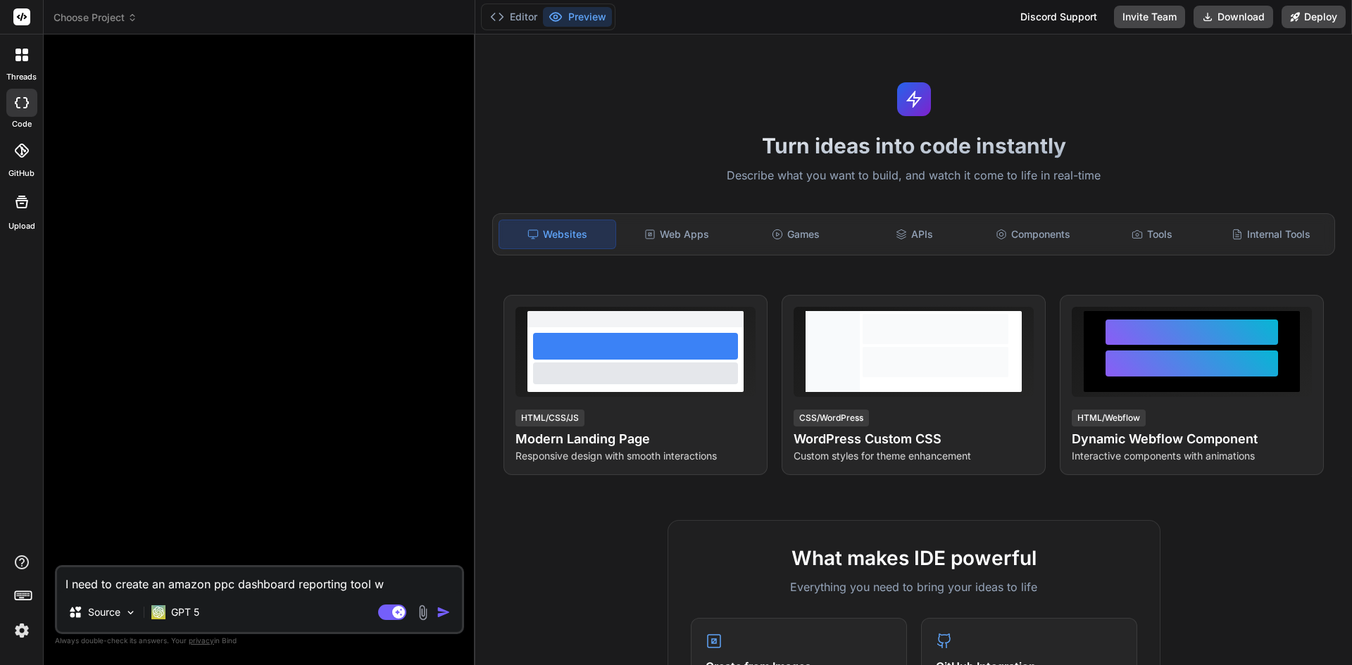
type textarea "I need to create an amazon ppc dashboard reporting tool wh"
type textarea "x"
type textarea "I need to create an amazon ppc dashboard reporting tool whi"
type textarea "x"
type textarea "I need to create an amazon ppc dashboard reporting tool whic"
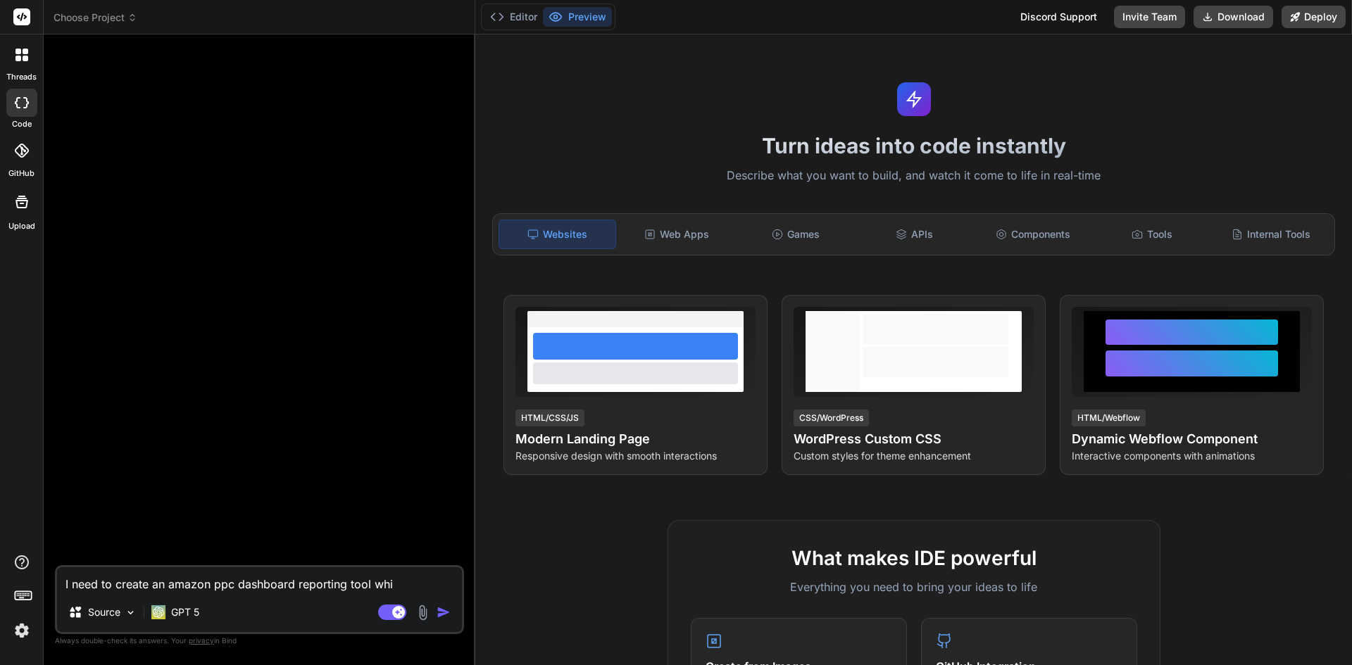
type textarea "x"
type textarea "I need to create an amazon ppc dashboard reporting tool which"
type textarea "x"
type textarea "I need to create an amazon ppc dashboard reporting tool which"
type textarea "x"
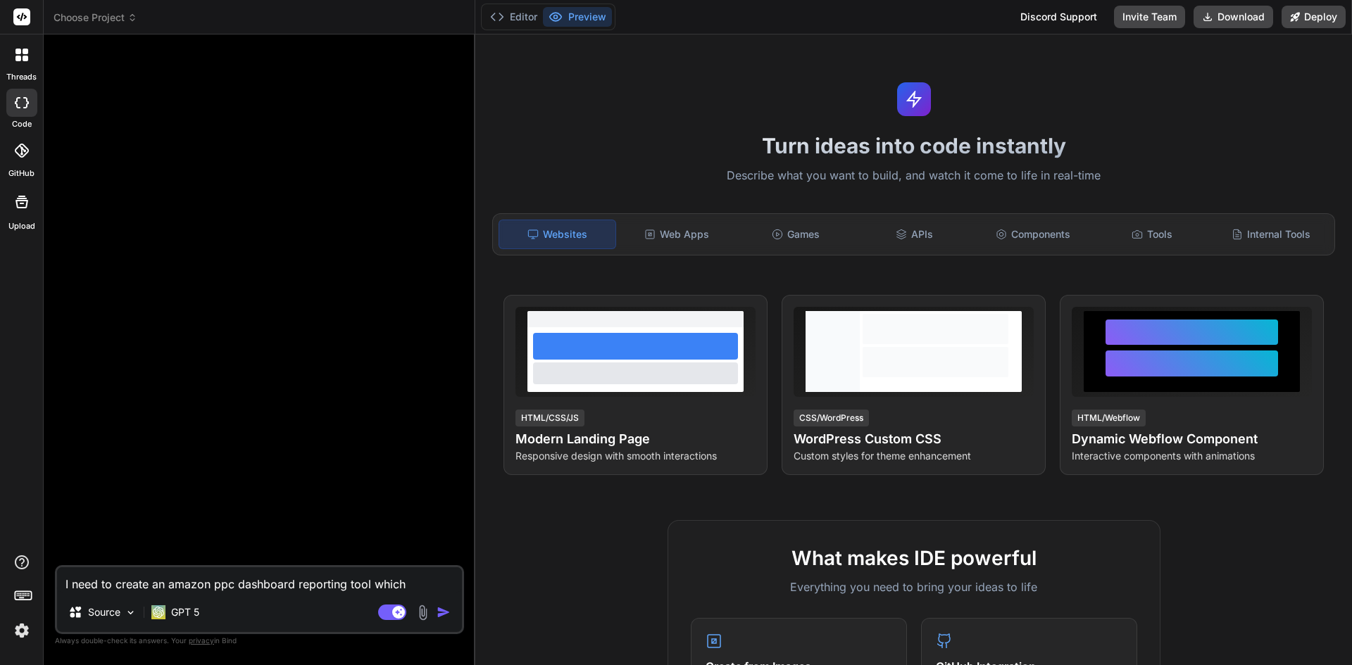
type textarea "I need to create an amazon ppc dashboard reporting tool which w"
type textarea "x"
type textarea "I need to create an amazon ppc dashboard reporting tool which wi"
type textarea "x"
type textarea "I need to create an amazon ppc dashboard reporting tool which wil"
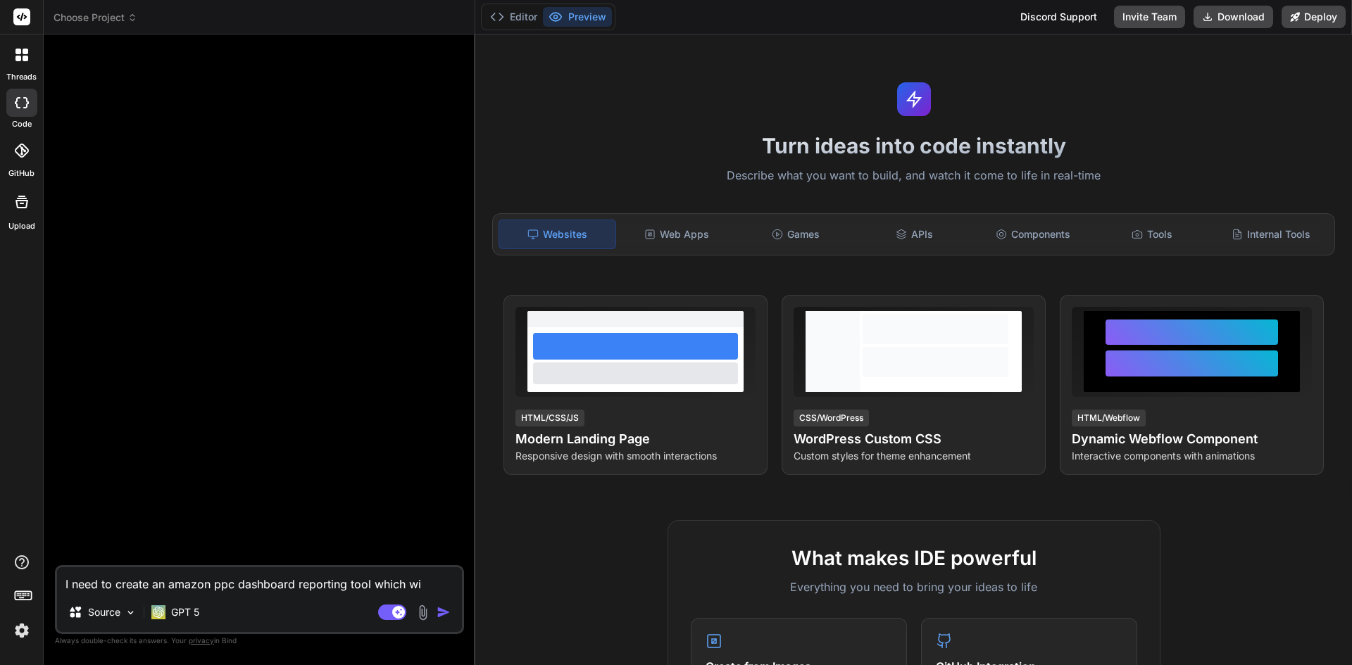
type textarea "x"
type textarea "I need to create an amazon ppc dashboard reporting tool which will"
type textarea "x"
type textarea "I need to create an amazon ppc dashboard reporting tool which will"
type textarea "x"
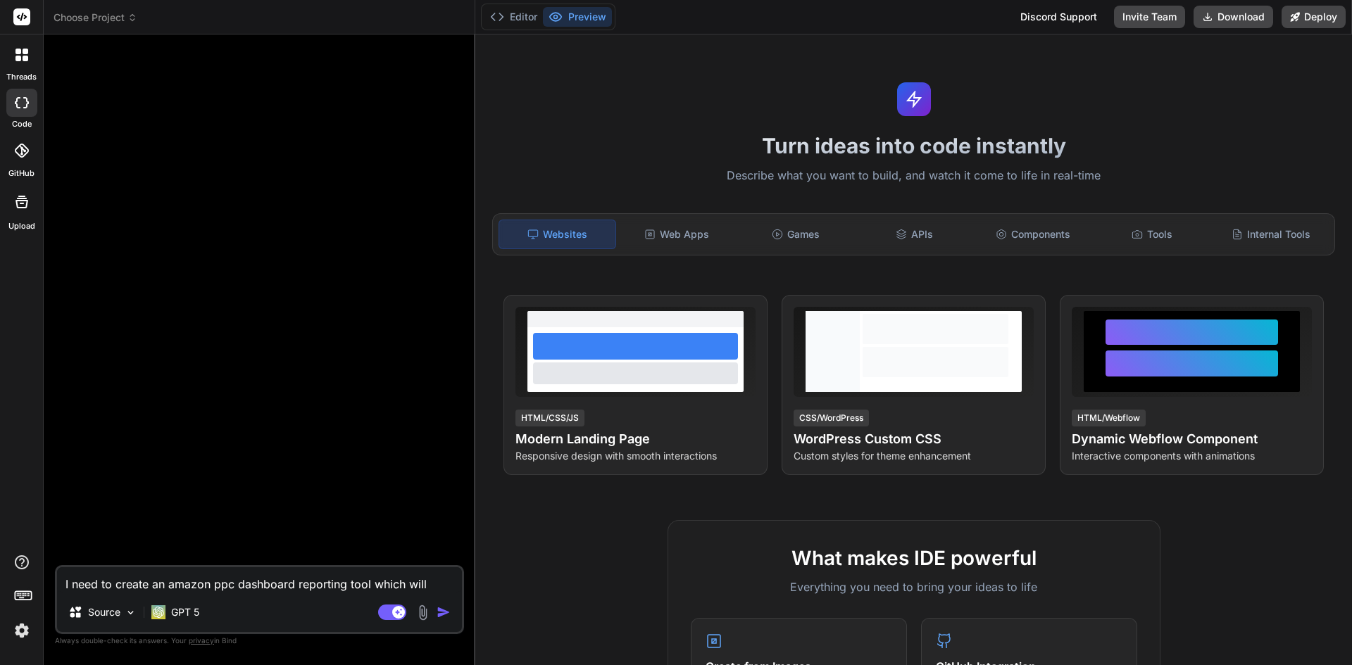
type textarea "I need to create an amazon ppc dashboard reporting tool which"
type textarea "x"
type textarea "I need to create an amazon ppc dashboard reporting tool"
type textarea "x"
type textarea "I need to create an amazon ppc dashboard reporting tool"
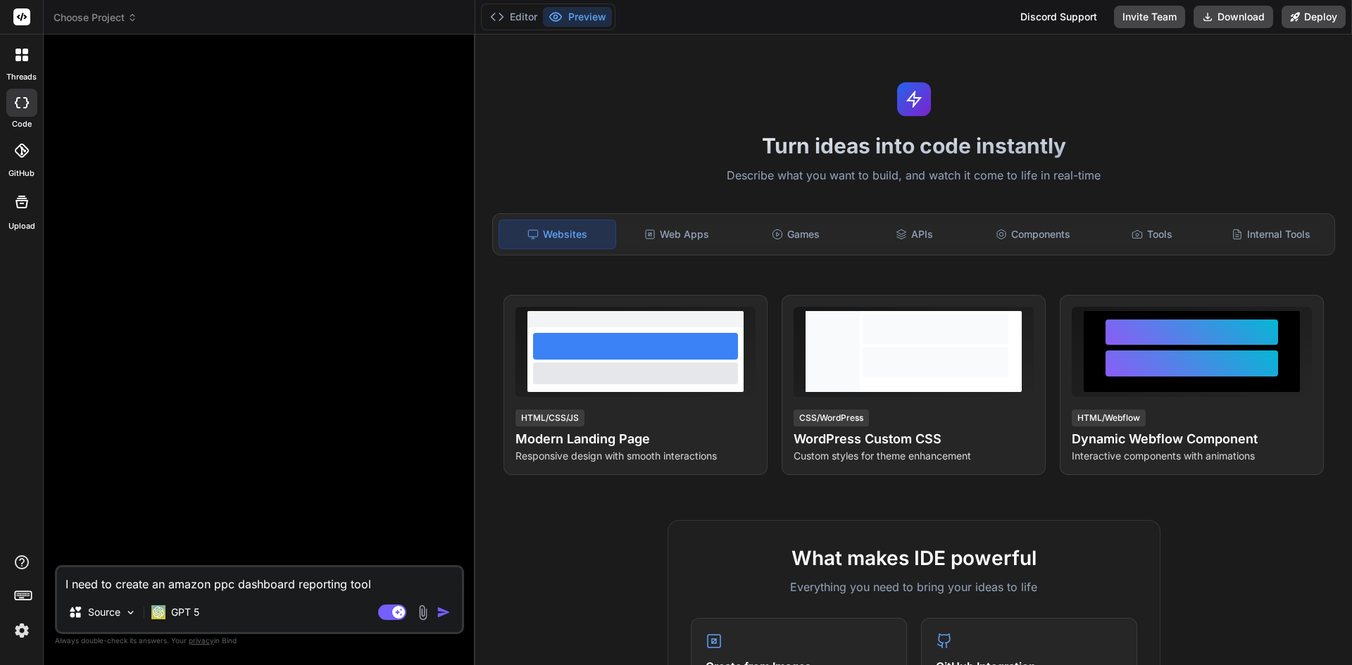
type textarea "x"
type textarea "I need to create an amazon ppc dashboard reporting tool."
type textarea "x"
type textarea "I need to create an amazon ppc dashboard reporting tool."
type textarea "x"
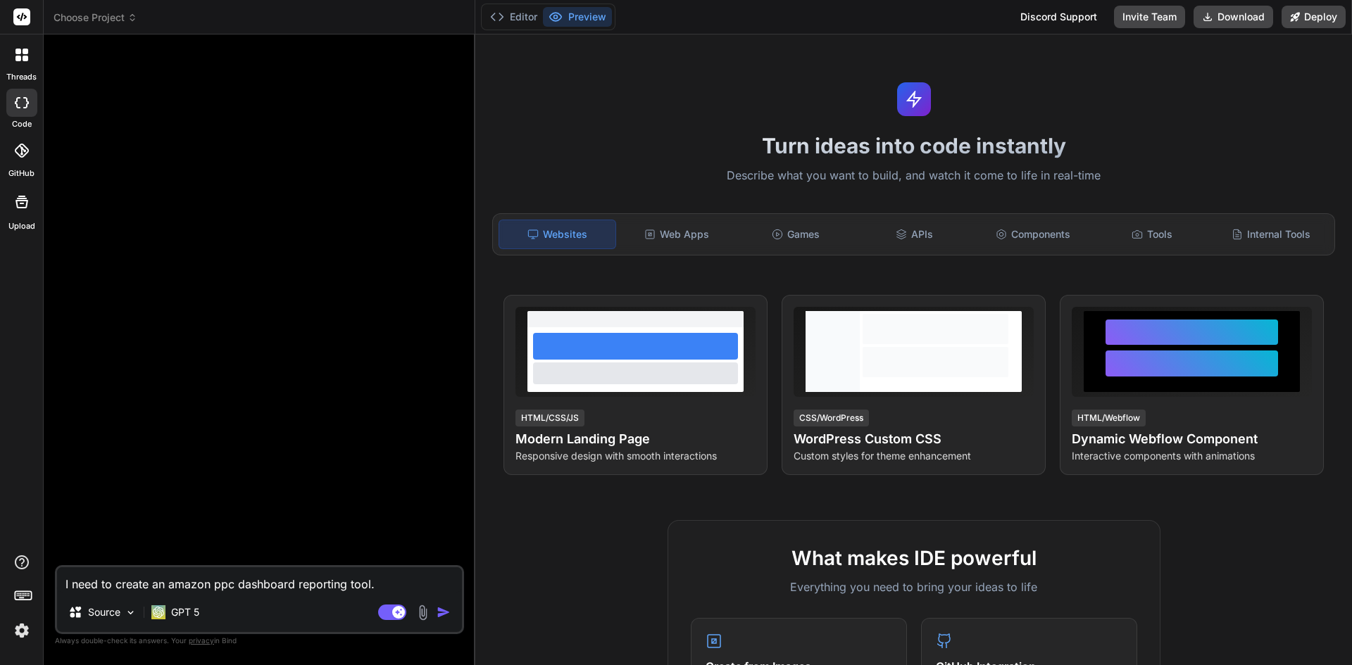
type textarea "I need to create an amazon ppc dashboard reporting tool. u"
type textarea "x"
type textarea "I need to create an amazon ppc dashboard reporting tool. us"
type textarea "x"
type textarea "I need to create an amazon ppc dashboard reporting tool. use"
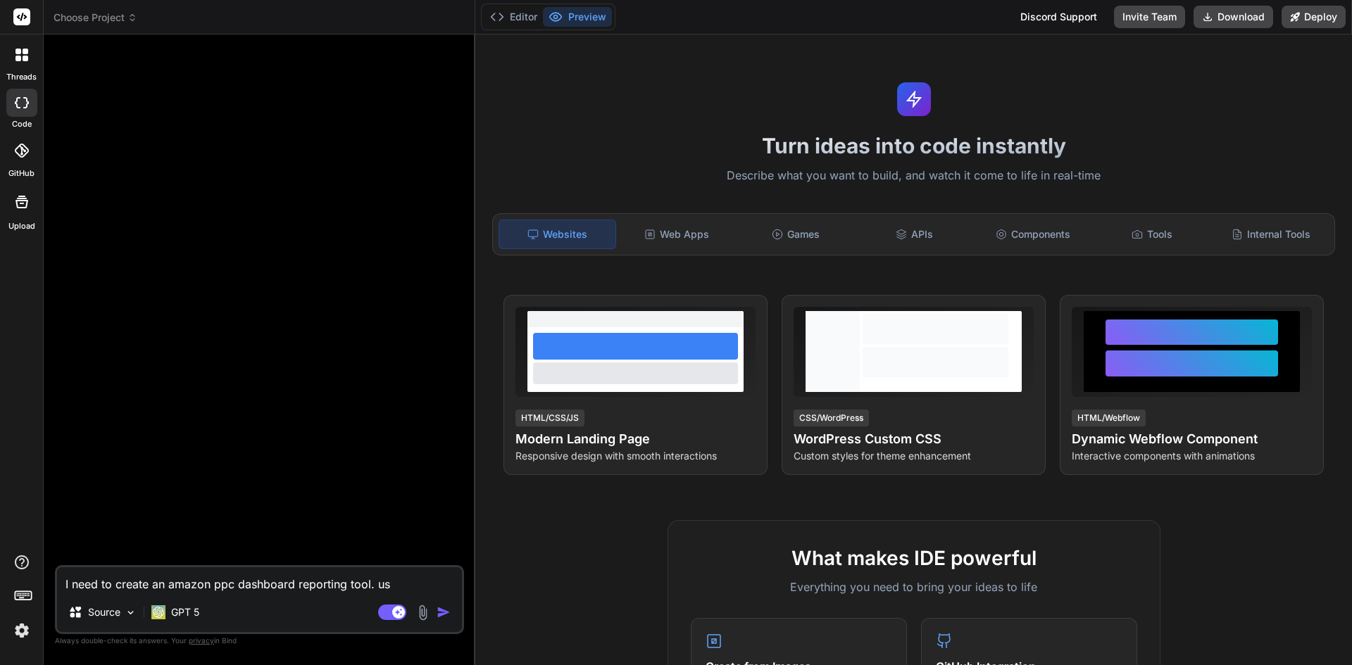
type textarea "x"
type textarea "I need to create an amazon ppc dashboard reporting tool. user"
type textarea "x"
type textarea "I need to create an amazon ppc dashboard reporting tool. users"
type textarea "x"
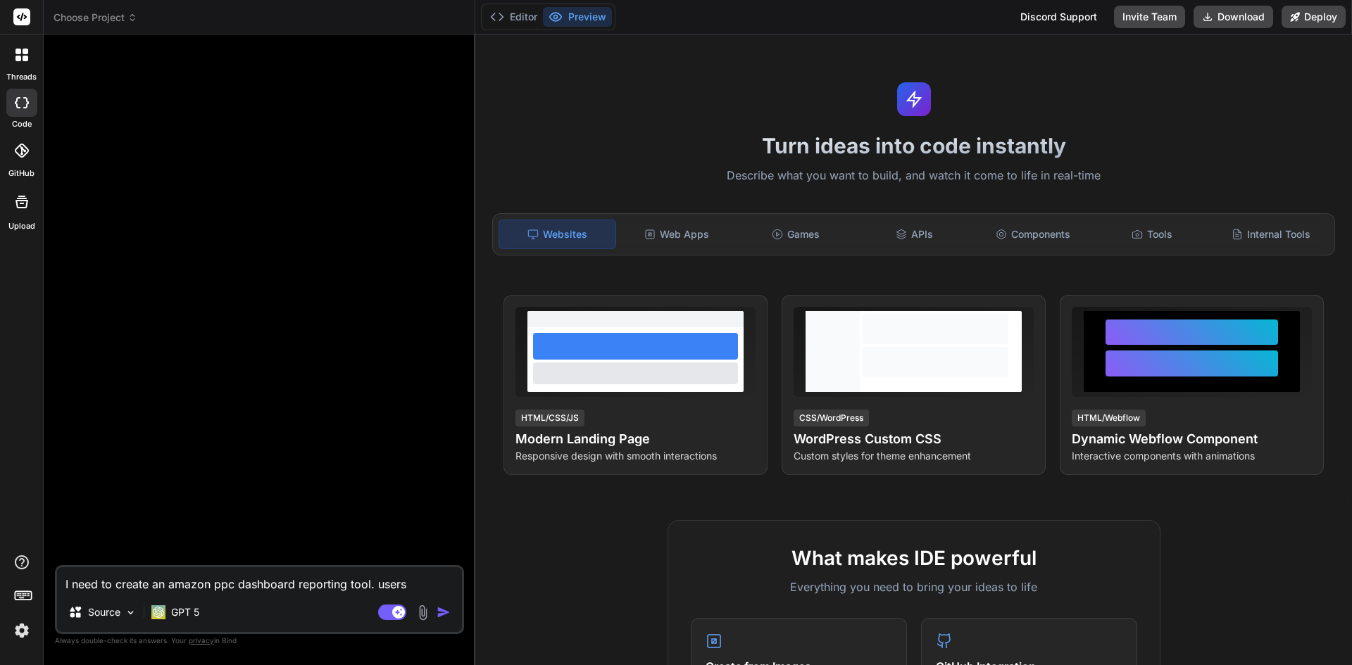
type textarea "I need to create an amazon ppc dashboard reporting tool. users"
type textarea "x"
type textarea "I need to create an amazon ppc dashboard reporting tool. users w"
type textarea "x"
type textarea "I need to create an amazon ppc dashboard reporting tool. users wi"
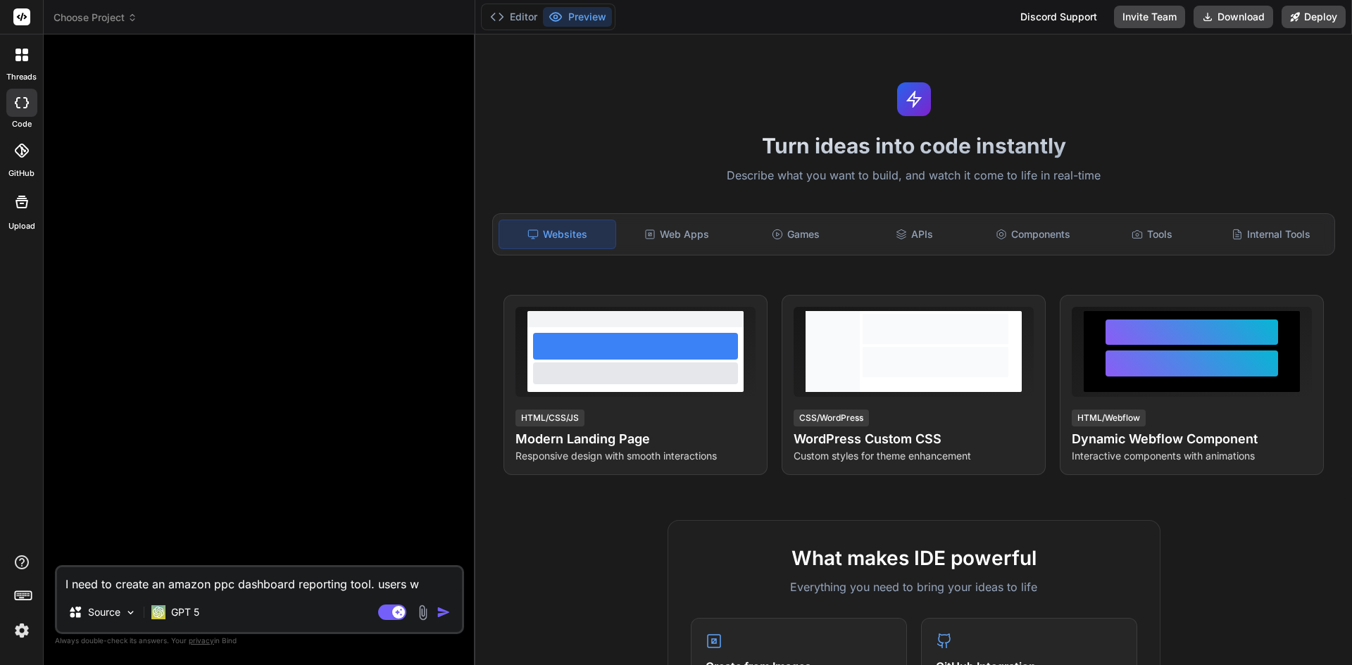
type textarea "x"
type textarea "I need to create an amazon ppc dashboard reporting tool. users wil"
type textarea "x"
type textarea "I need to create an amazon ppc dashboard reporting tool. users will"
type textarea "x"
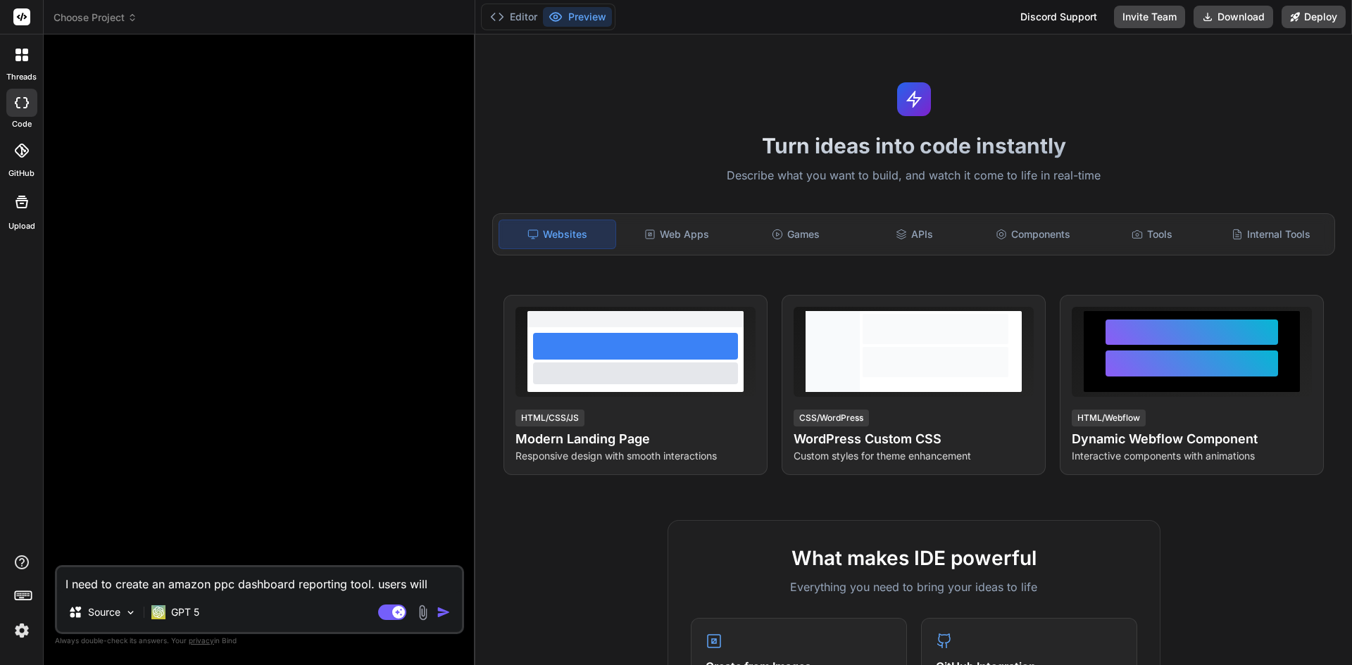
type textarea "I need to create an amazon ppc dashboard reporting tool. users will"
type textarea "x"
type textarea "I need to create an amazon ppc dashboard reporting tool. users will b"
type textarea "x"
type textarea "I need to create an amazon ppc dashboard reporting tool. users will be"
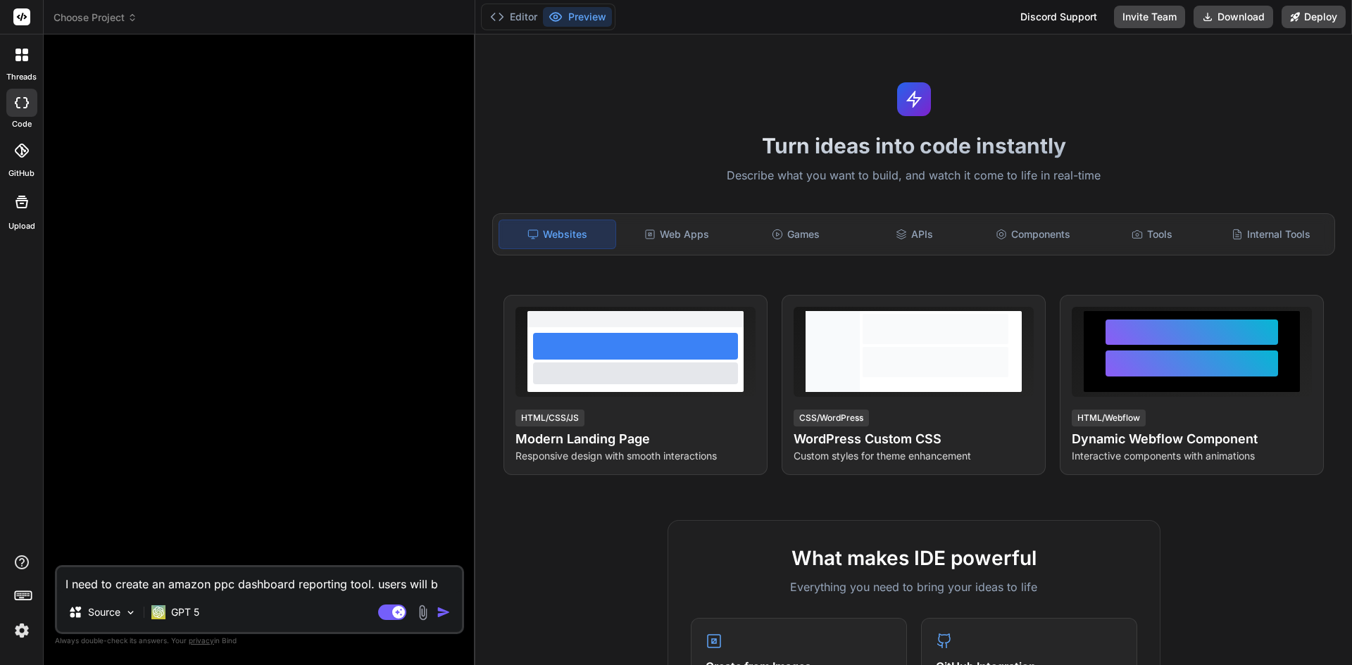
type textarea "x"
type textarea "I need to create an amazon ppc dashboard reporting tool. users will be"
type textarea "x"
type textarea "I need to create an amazon ppc dashboard reporting tool. users will be u"
type textarea "x"
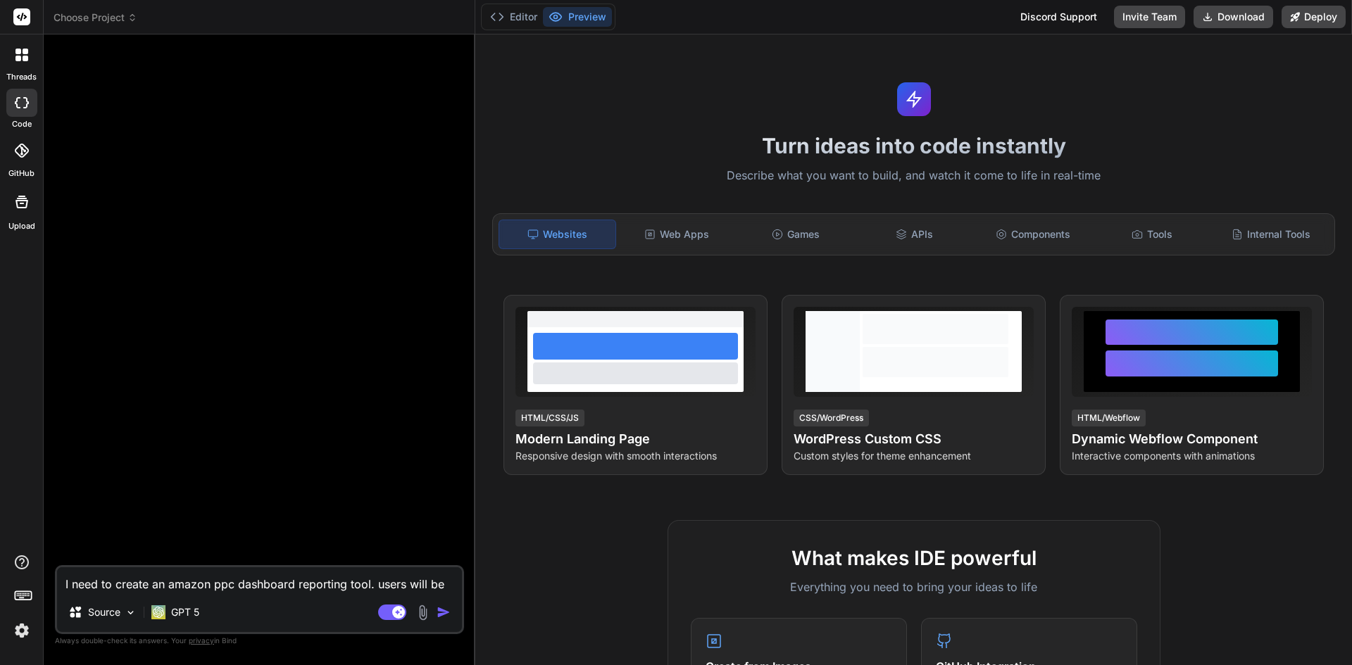
type textarea "I need to create an amazon ppc dashboard reporting tool. users will be up"
type textarea "x"
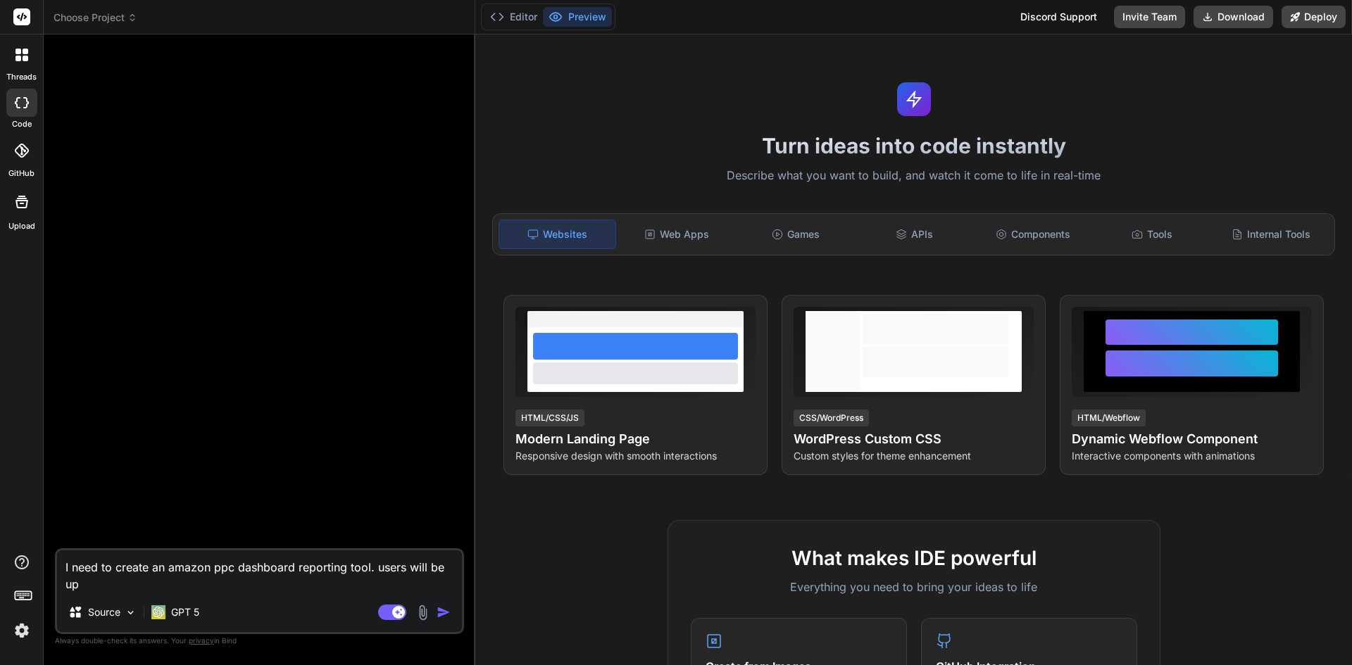
type textarea "I need to create an amazon ppc dashboard reporting tool. users will be upl"
type textarea "x"
type textarea "I need to create an amazon ppc dashboard reporting tool. users will be uplo"
click at [27, 629] on img at bounding box center [22, 631] width 24 height 24
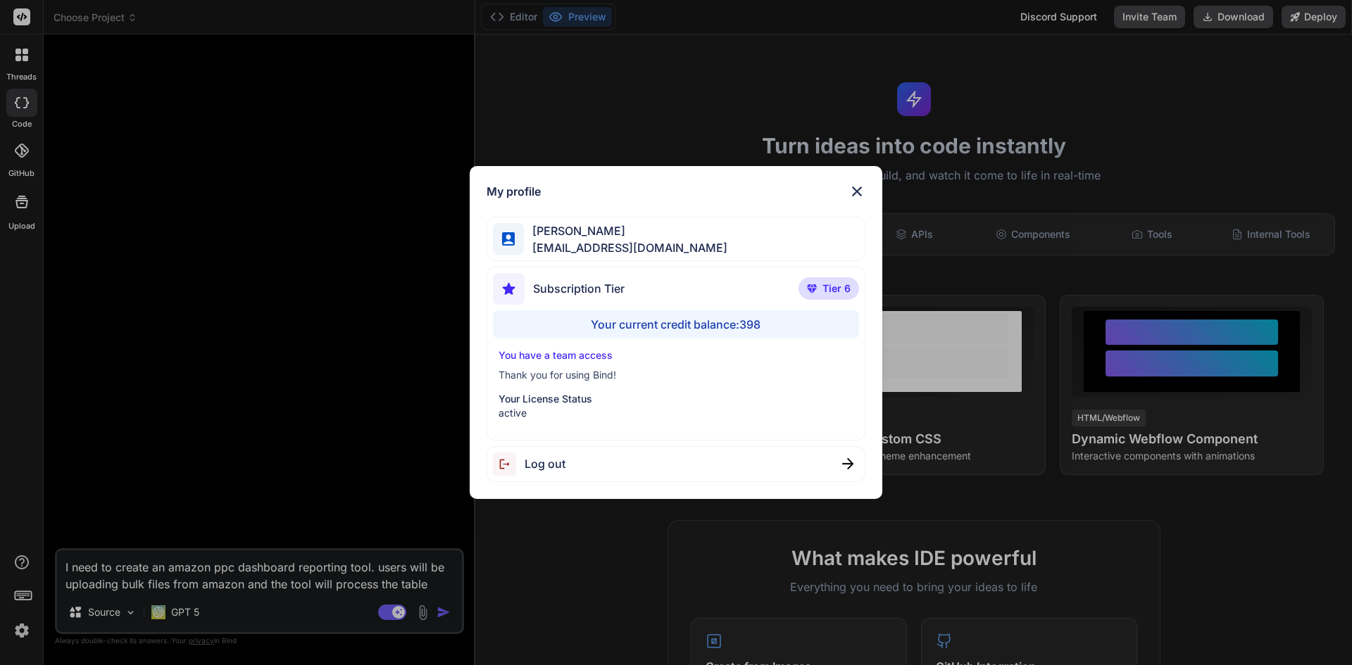
click at [861, 188] on img at bounding box center [856, 191] width 17 height 17
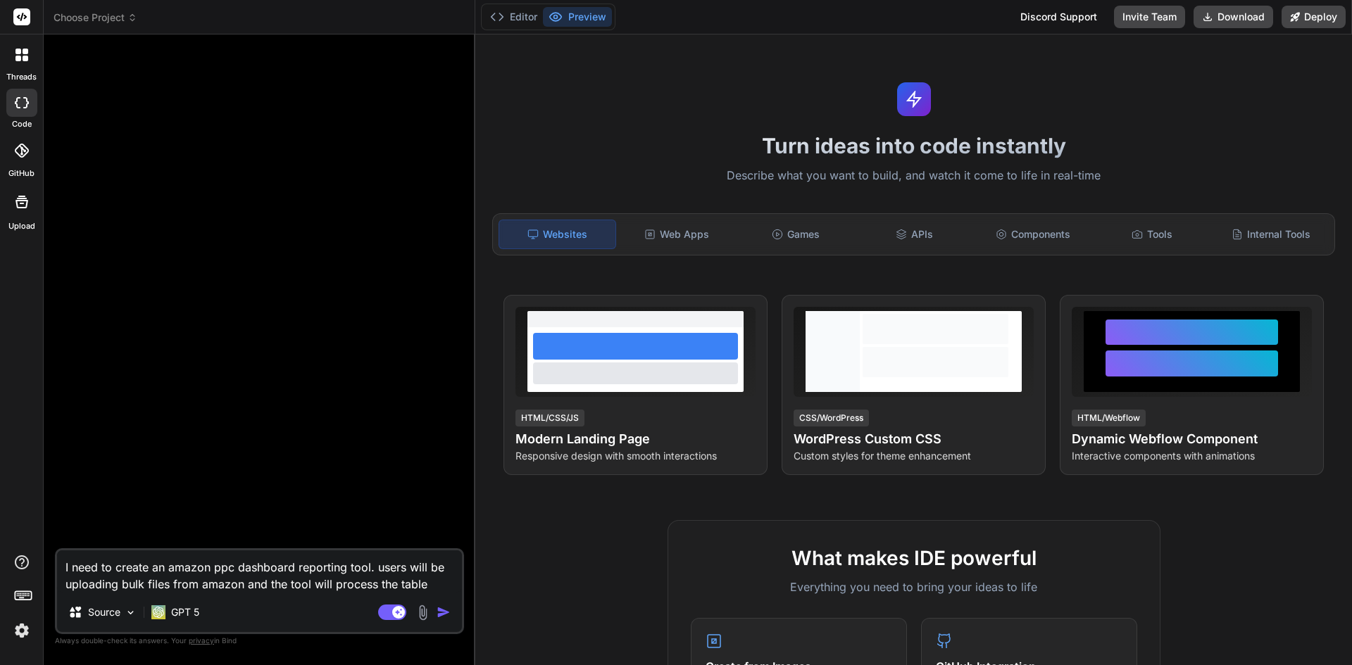
click at [427, 580] on textarea "I need to create an amazon ppc dashboard reporting tool. users will be uploadin…" at bounding box center [259, 571] width 405 height 42
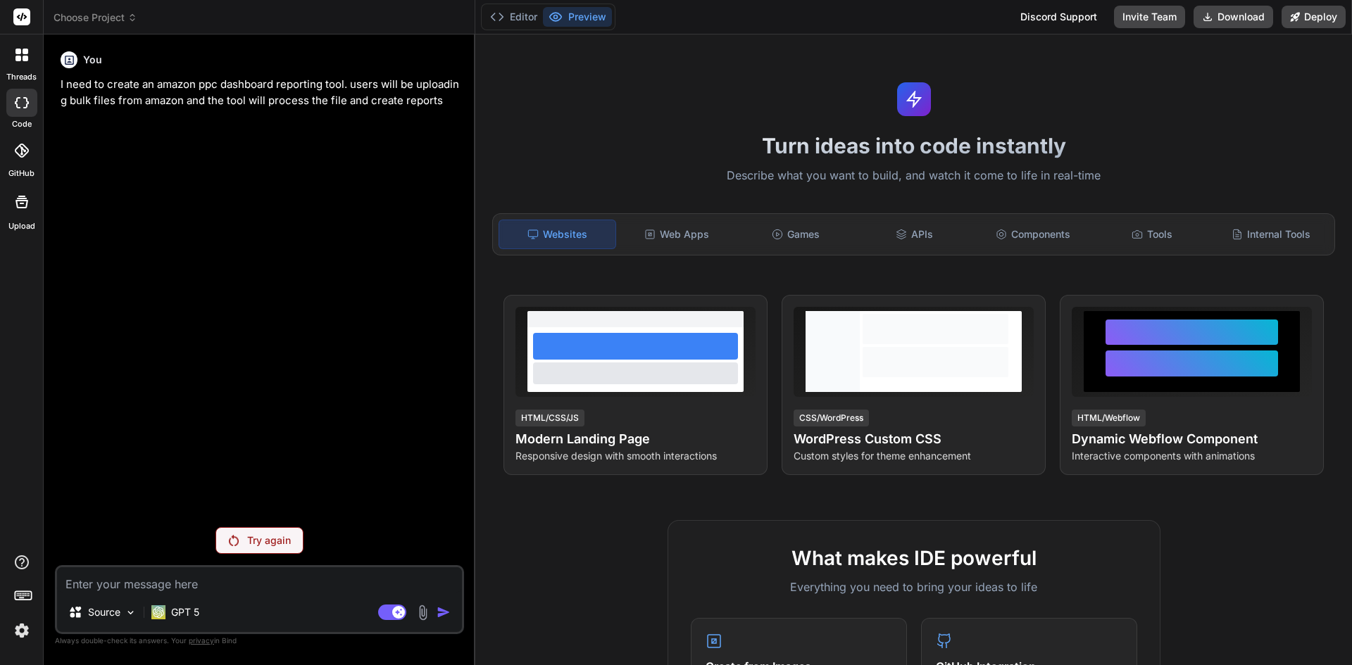
click at [244, 543] on div "Try again" at bounding box center [259, 540] width 88 height 27
click at [165, 617] on img at bounding box center [158, 612] width 14 height 14
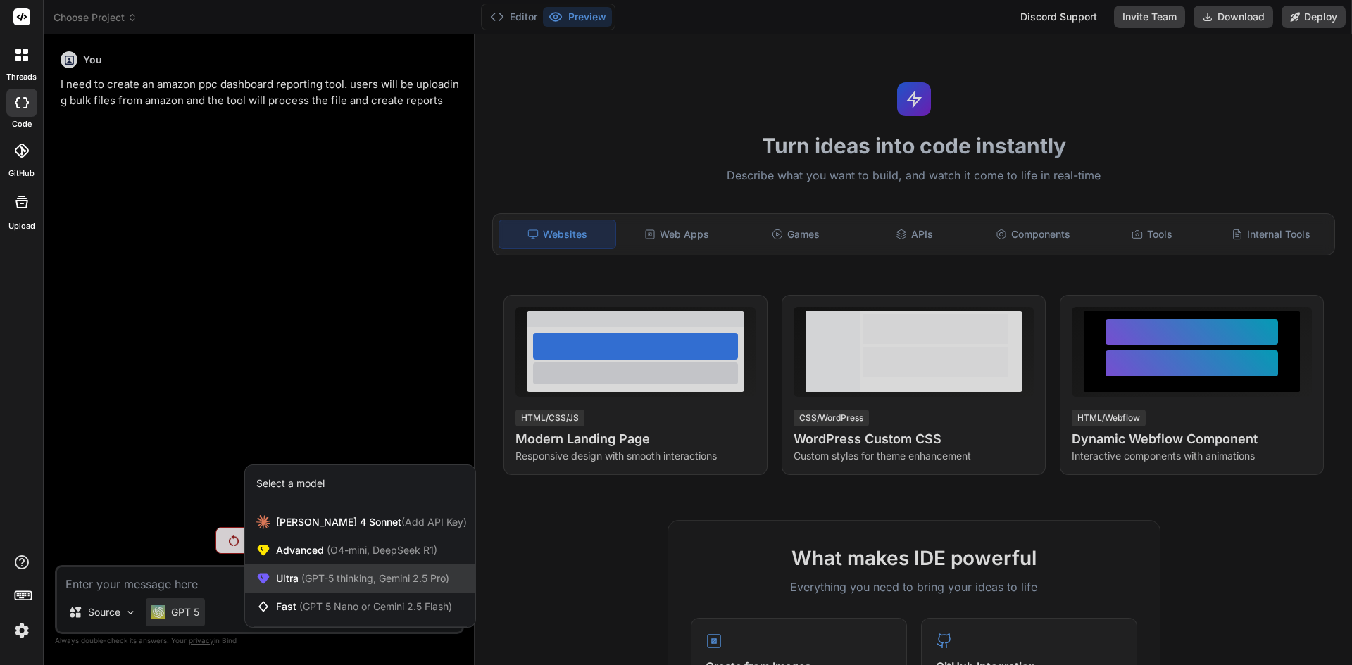
click at [338, 588] on div "Ultra (GPT-5 thinking, Gemini 2.5 Pro)" at bounding box center [360, 579] width 230 height 28
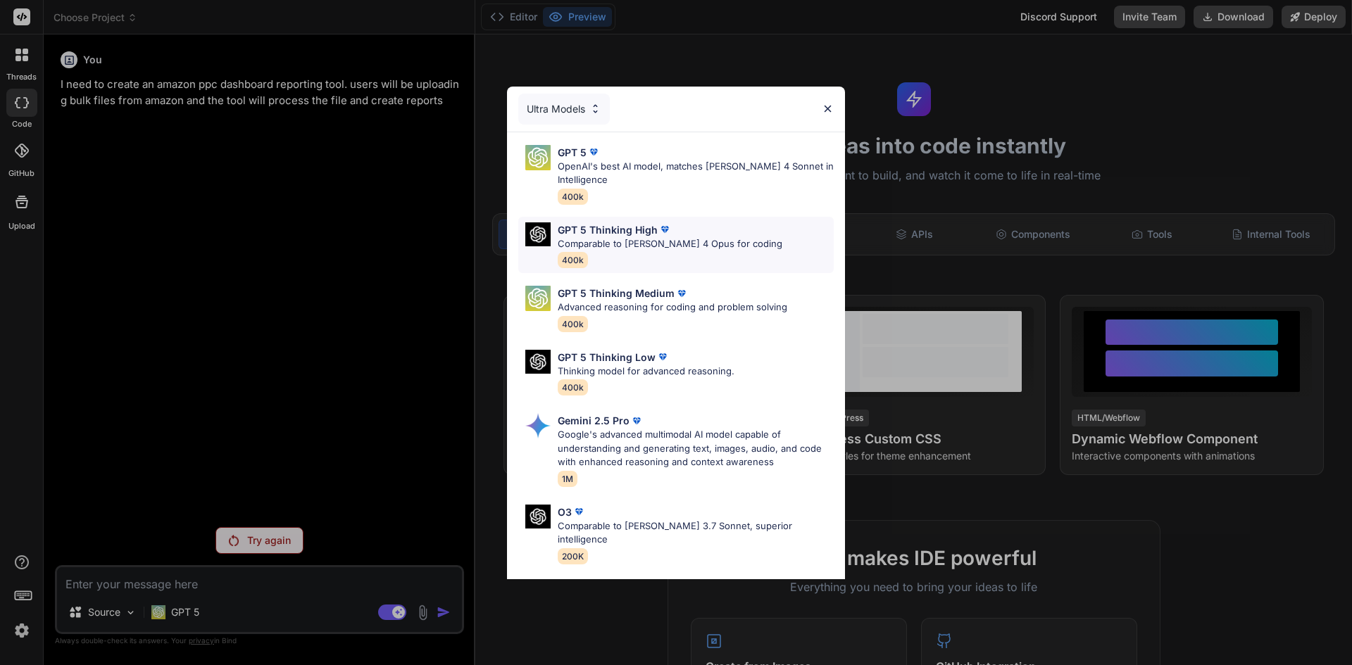
click at [615, 250] on p "Comparable to [PERSON_NAME] 4 Opus for coding" at bounding box center [670, 244] width 225 height 14
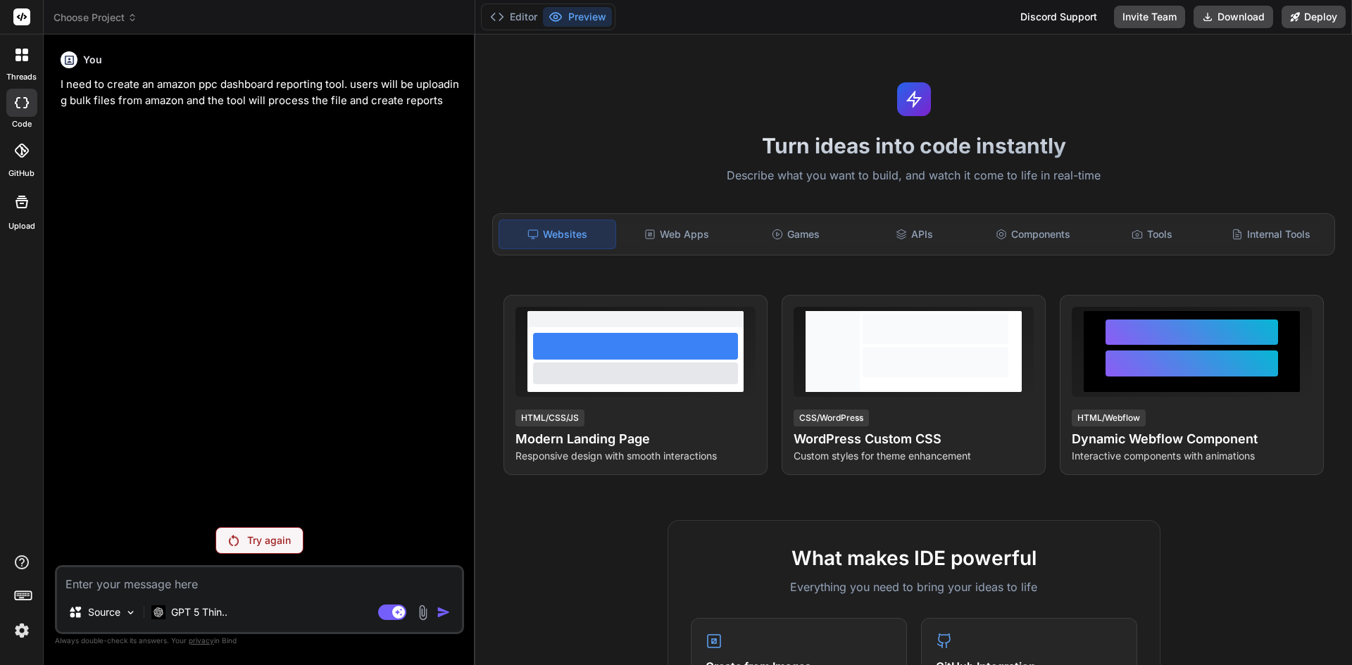
click at [265, 538] on p "Try again" at bounding box center [269, 541] width 44 height 14
click at [389, 616] on rect at bounding box center [392, 612] width 28 height 15
click at [168, 595] on div "Source Agent Mode. When this toggle is activated, AI automatically makes decisi…" at bounding box center [259, 599] width 409 height 69
click at [396, 616] on rect at bounding box center [392, 612] width 28 height 15
click at [201, 619] on p "GPT 5 Thin.." at bounding box center [199, 612] width 56 height 14
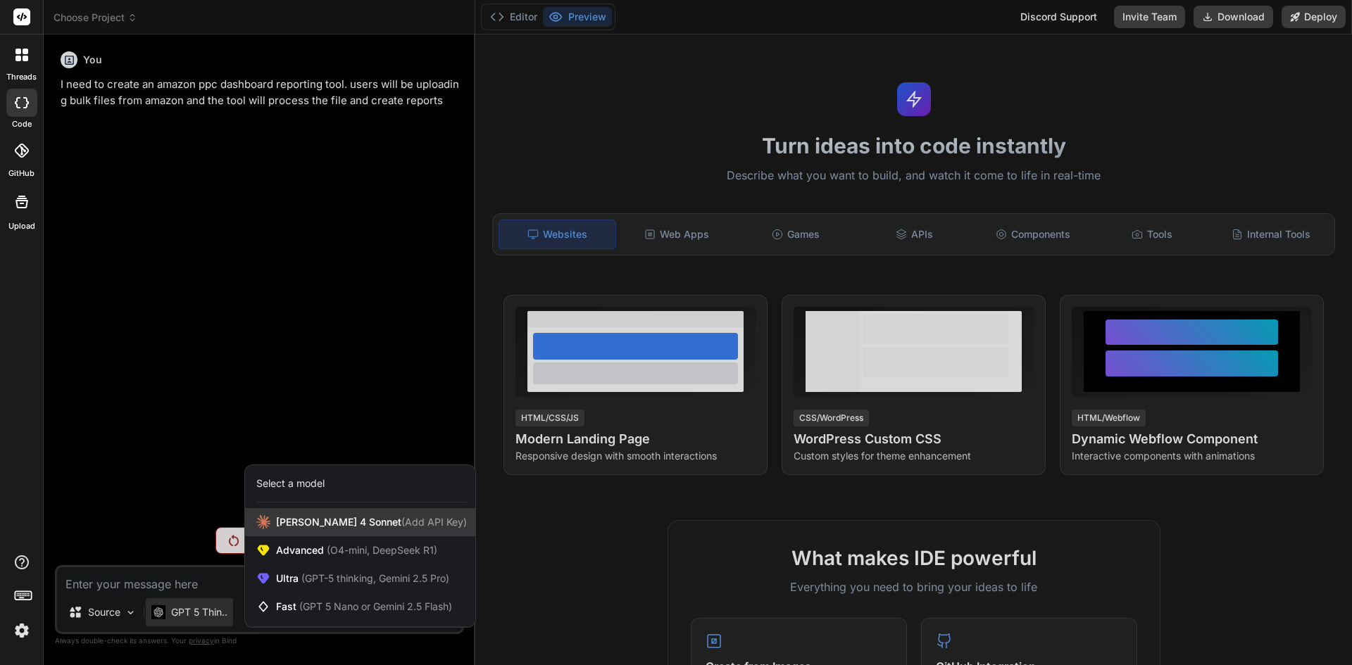
click at [315, 522] on span "[PERSON_NAME] 4 Sonnet (Add API Key)" at bounding box center [371, 522] width 191 height 14
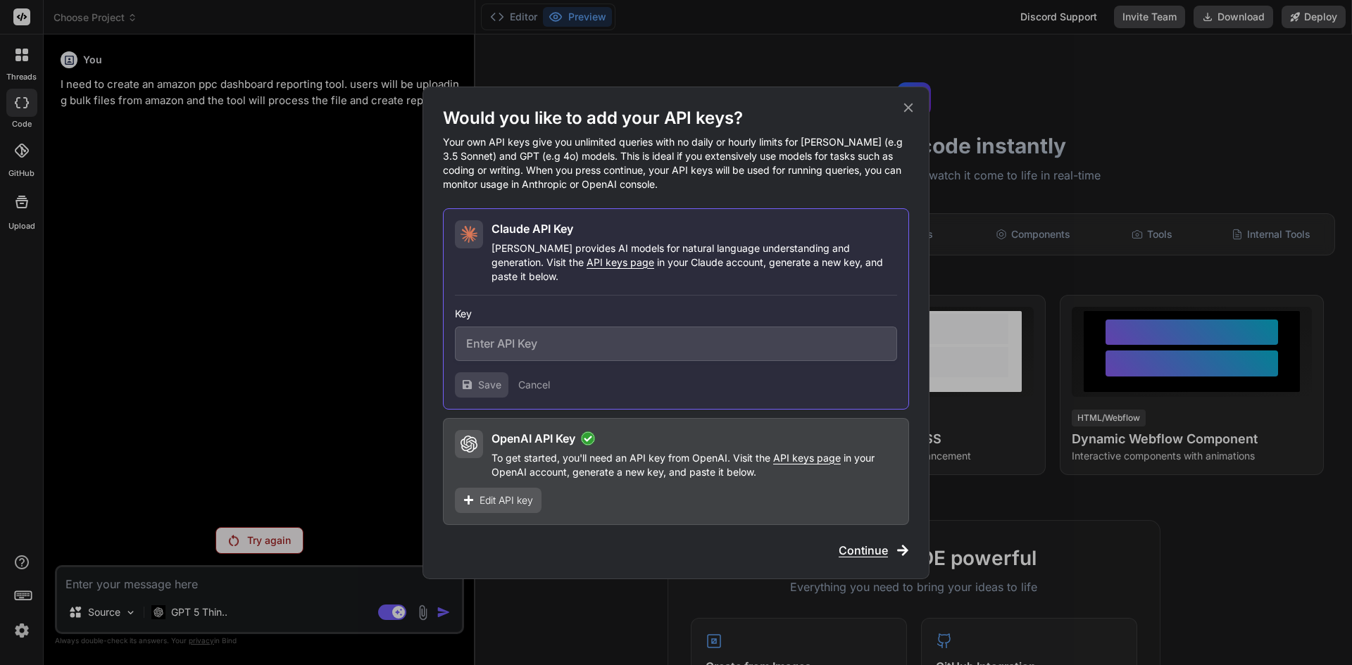
click at [872, 542] on span "Continue" at bounding box center [862, 550] width 49 height 17
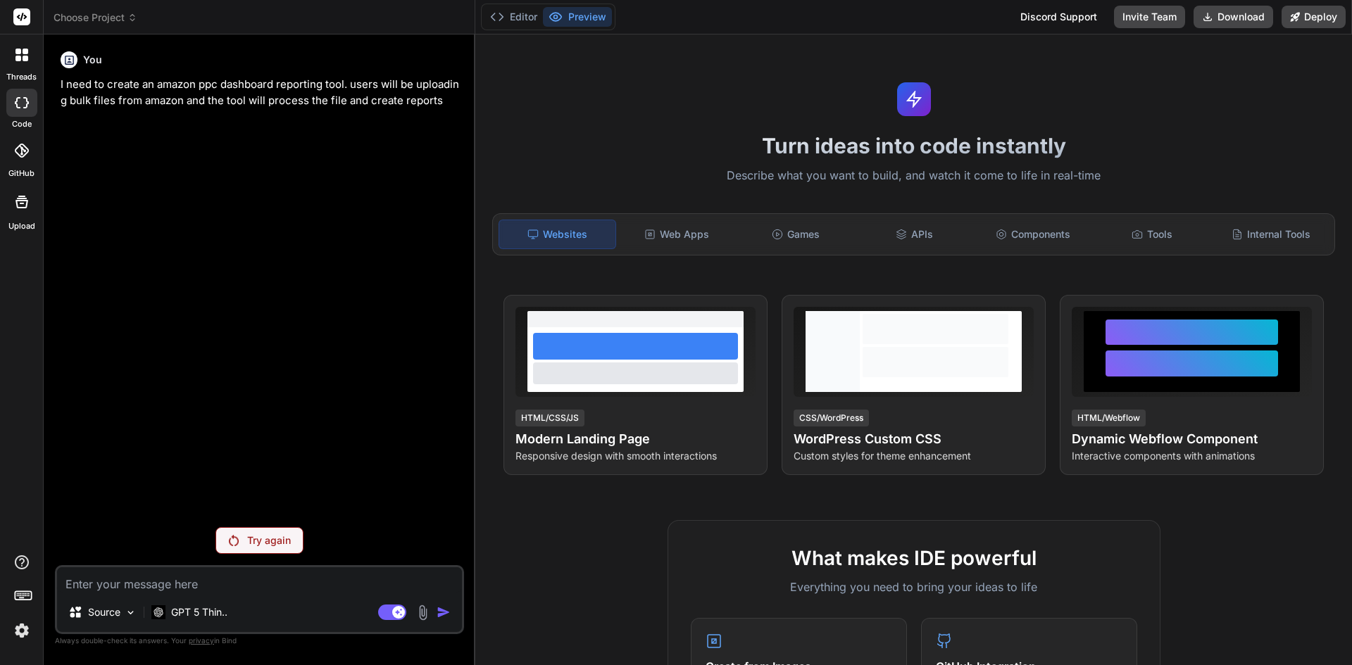
click at [248, 546] on p "Try again" at bounding box center [269, 541] width 44 height 14
click at [211, 615] on p "GPT 5 Thin.." at bounding box center [199, 612] width 56 height 14
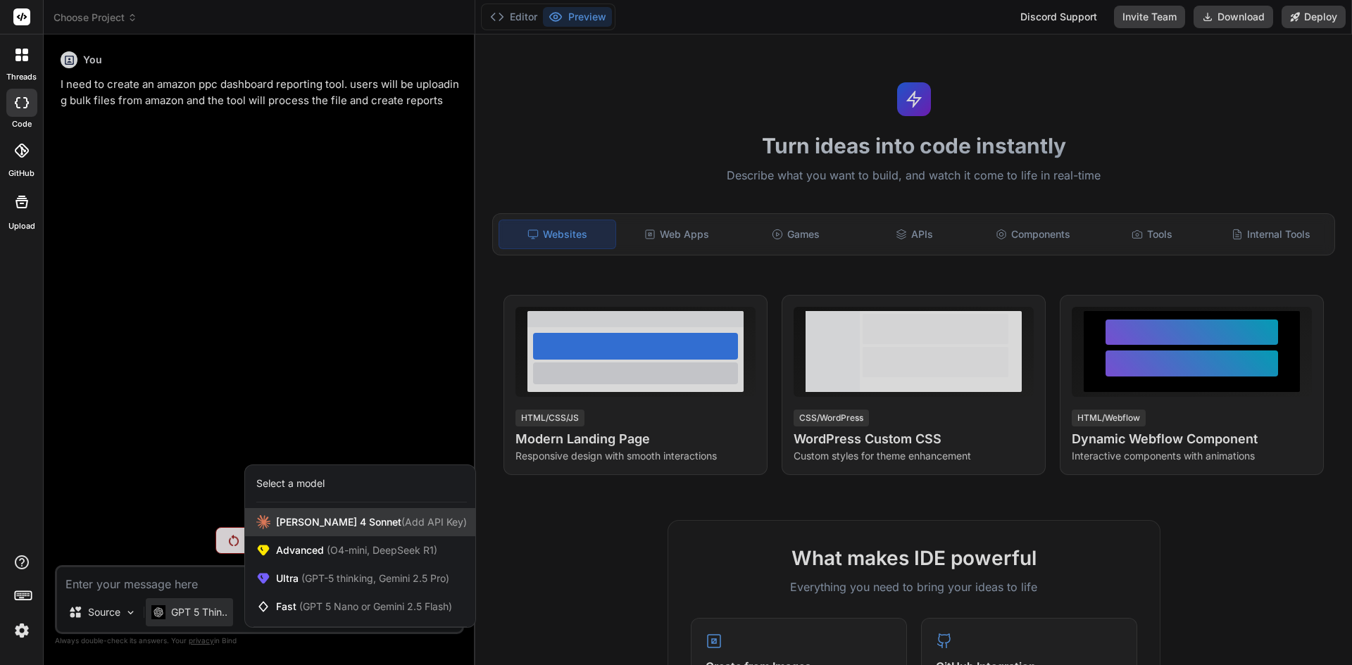
click at [320, 520] on span "[PERSON_NAME] 4 Sonnet (Add API Key)" at bounding box center [371, 522] width 191 height 14
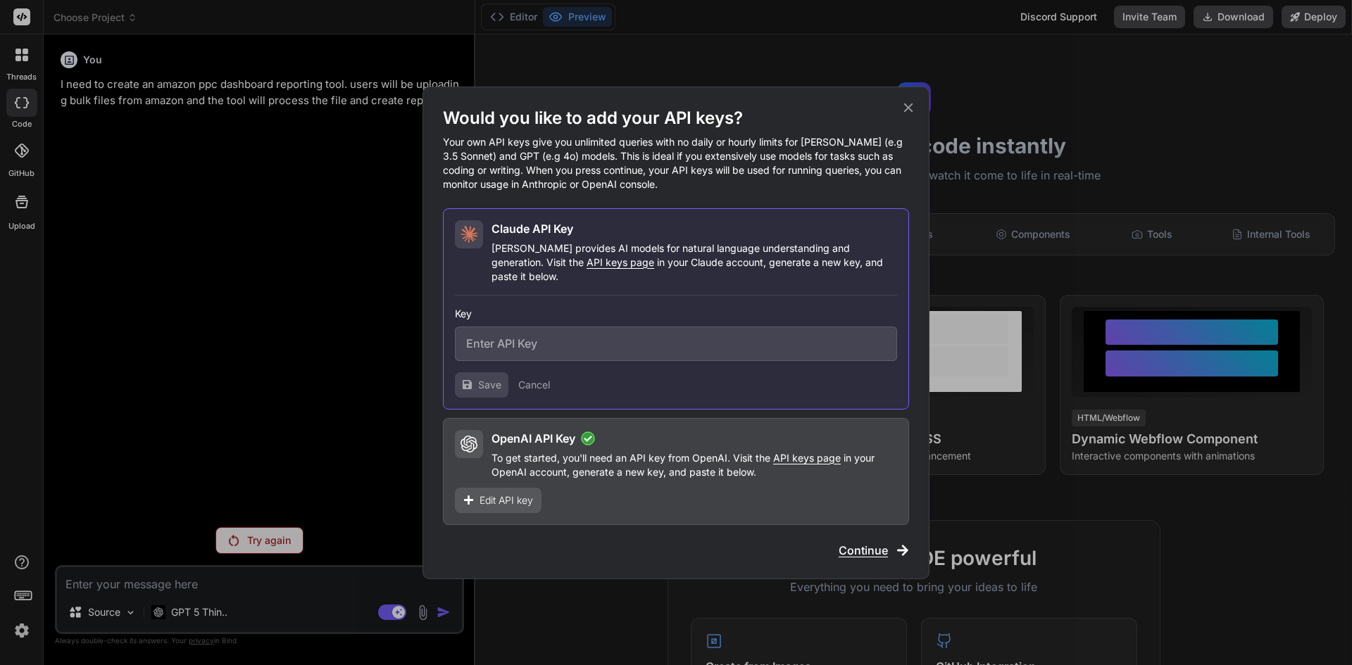
click at [532, 248] on p "[PERSON_NAME] provides AI models for natural language understanding and generat…" at bounding box center [693, 262] width 405 height 42
click at [528, 378] on button "Cancel" at bounding box center [534, 385] width 32 height 14
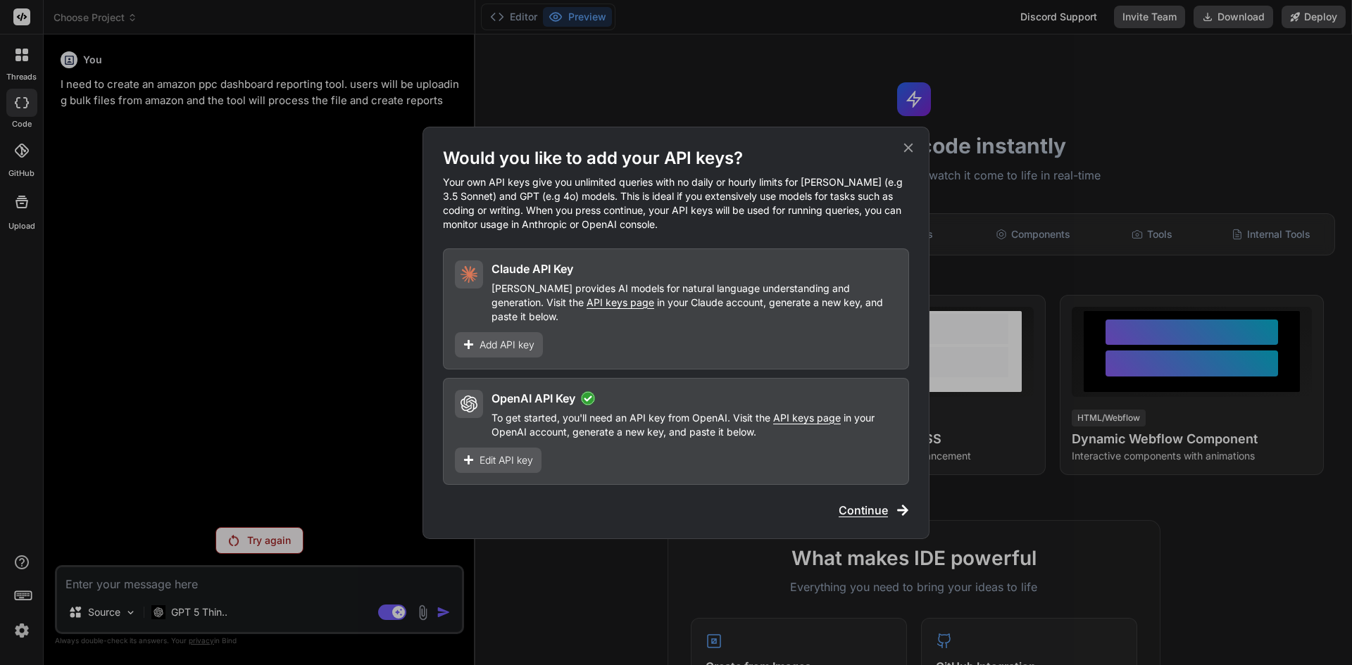
click at [879, 505] on span "Continue" at bounding box center [862, 510] width 49 height 17
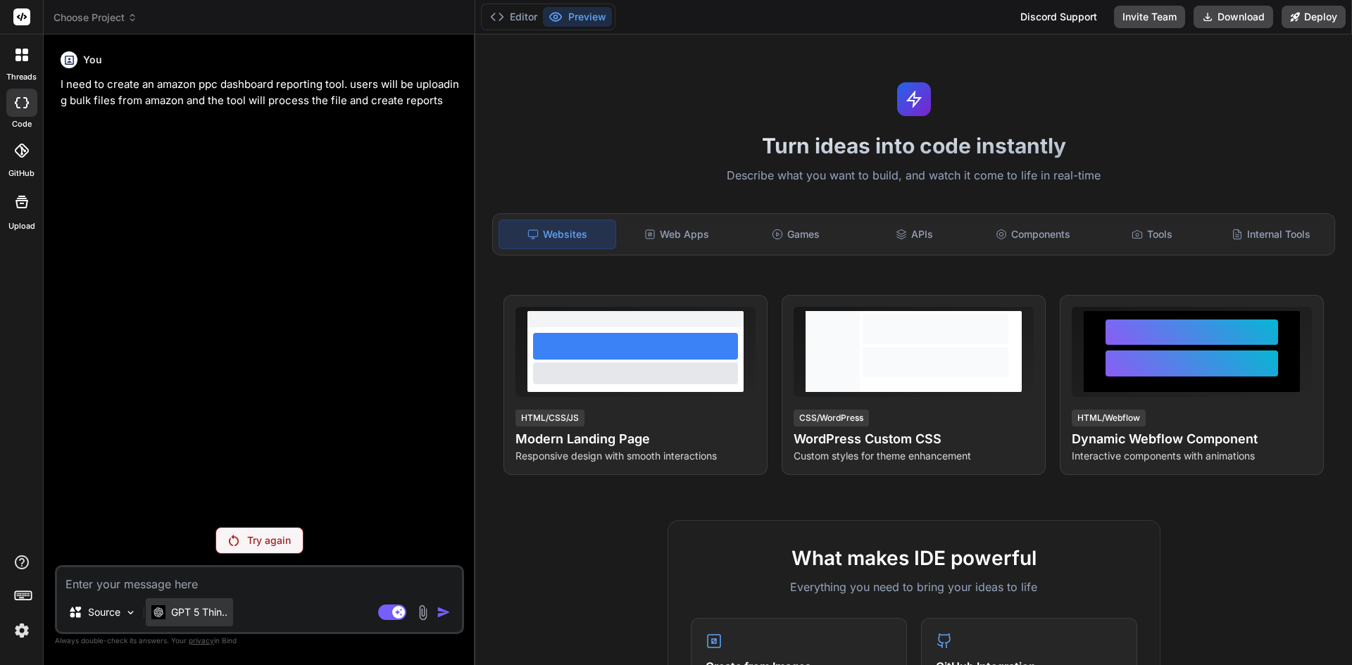
click at [197, 604] on div "GPT 5 Thin.." at bounding box center [189, 612] width 87 height 28
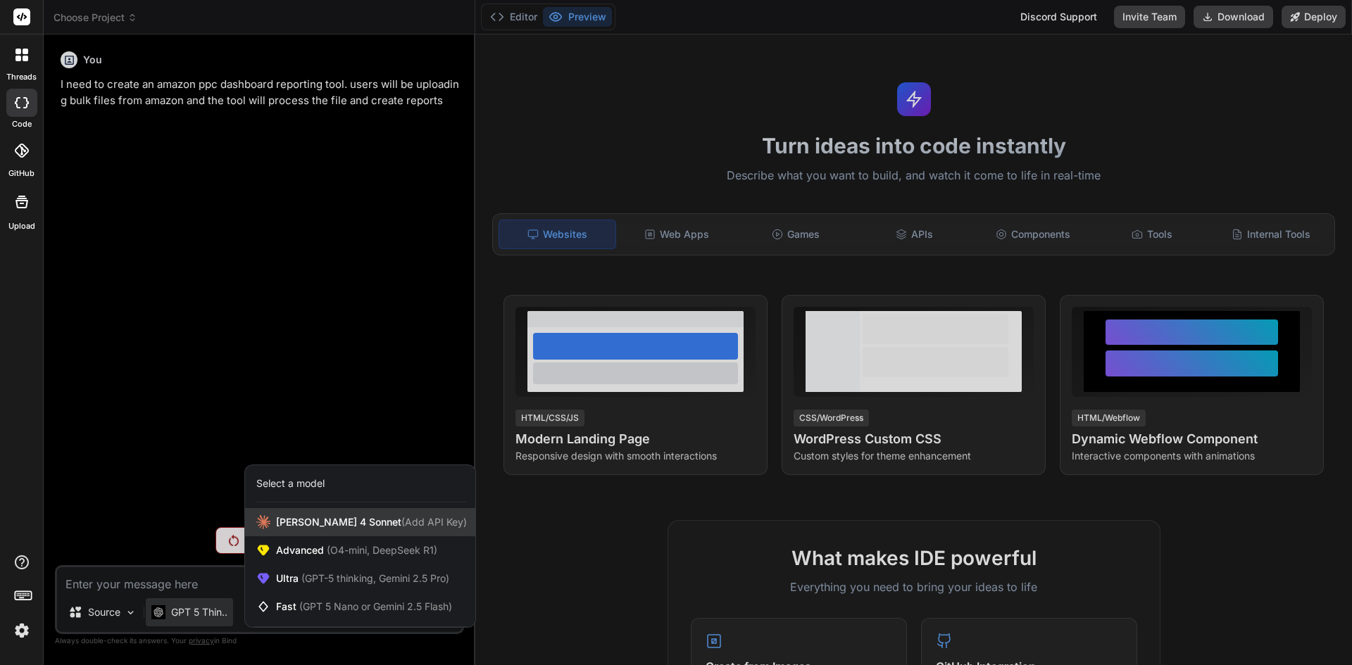
click at [311, 513] on div "[PERSON_NAME] 4 Sonnet (Add API Key)" at bounding box center [360, 522] width 230 height 28
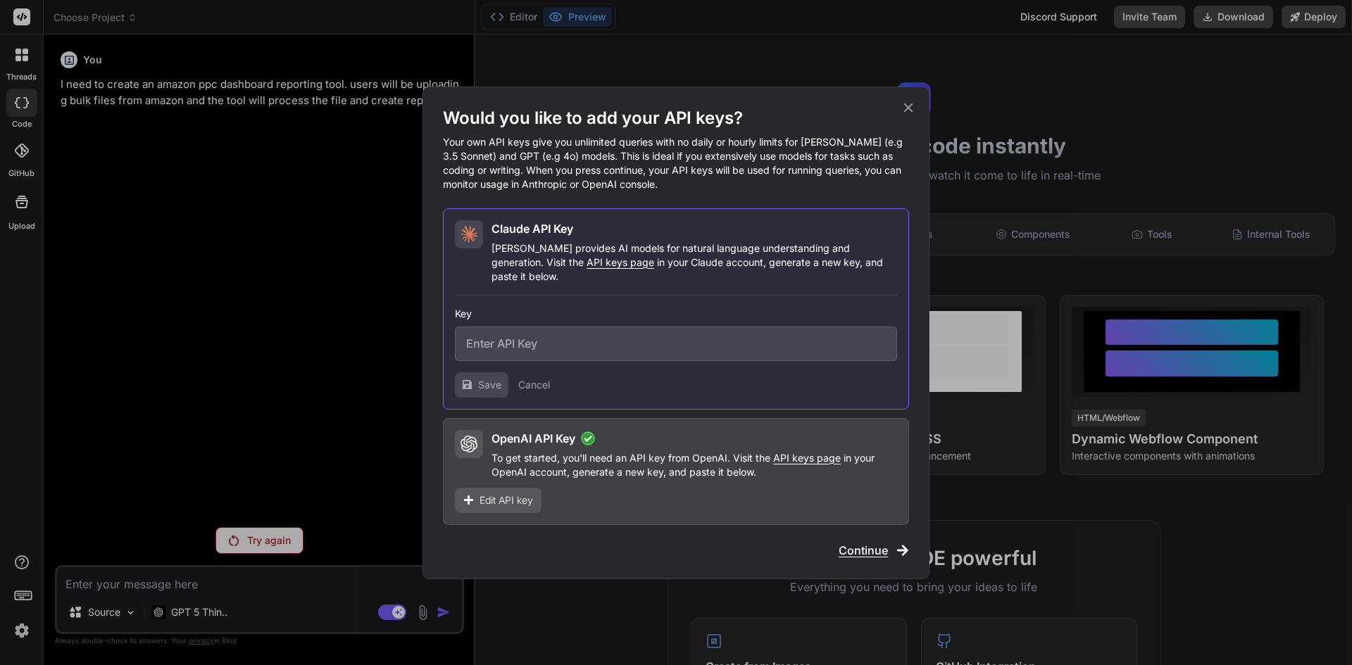
click at [867, 542] on span "Continue" at bounding box center [862, 550] width 49 height 17
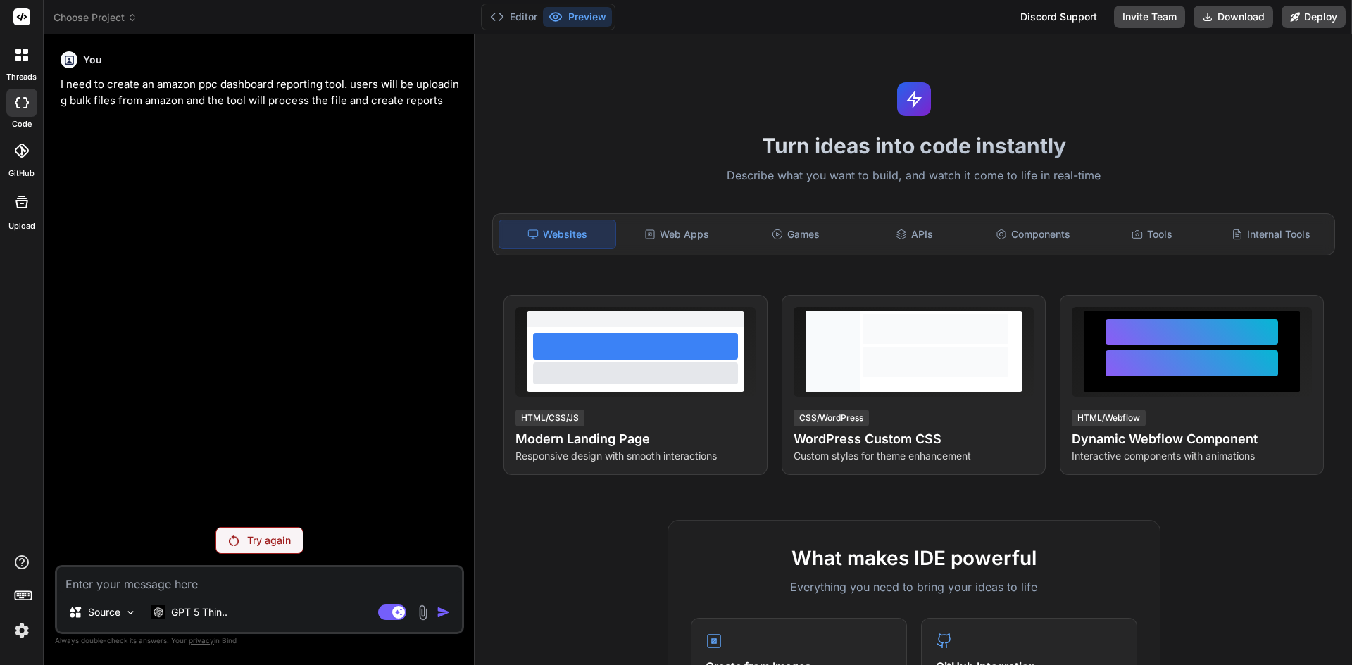
click at [253, 551] on div "Try again" at bounding box center [259, 540] width 88 height 27
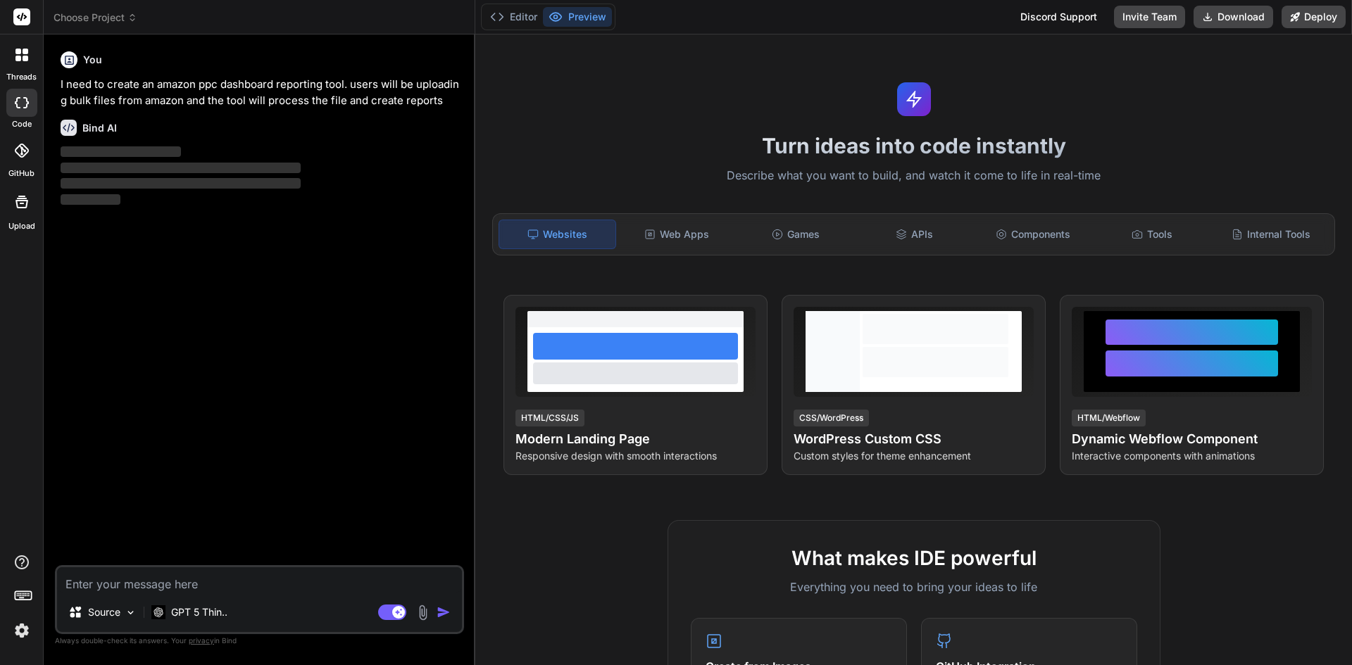
click at [444, 612] on img "button" at bounding box center [443, 612] width 14 height 14
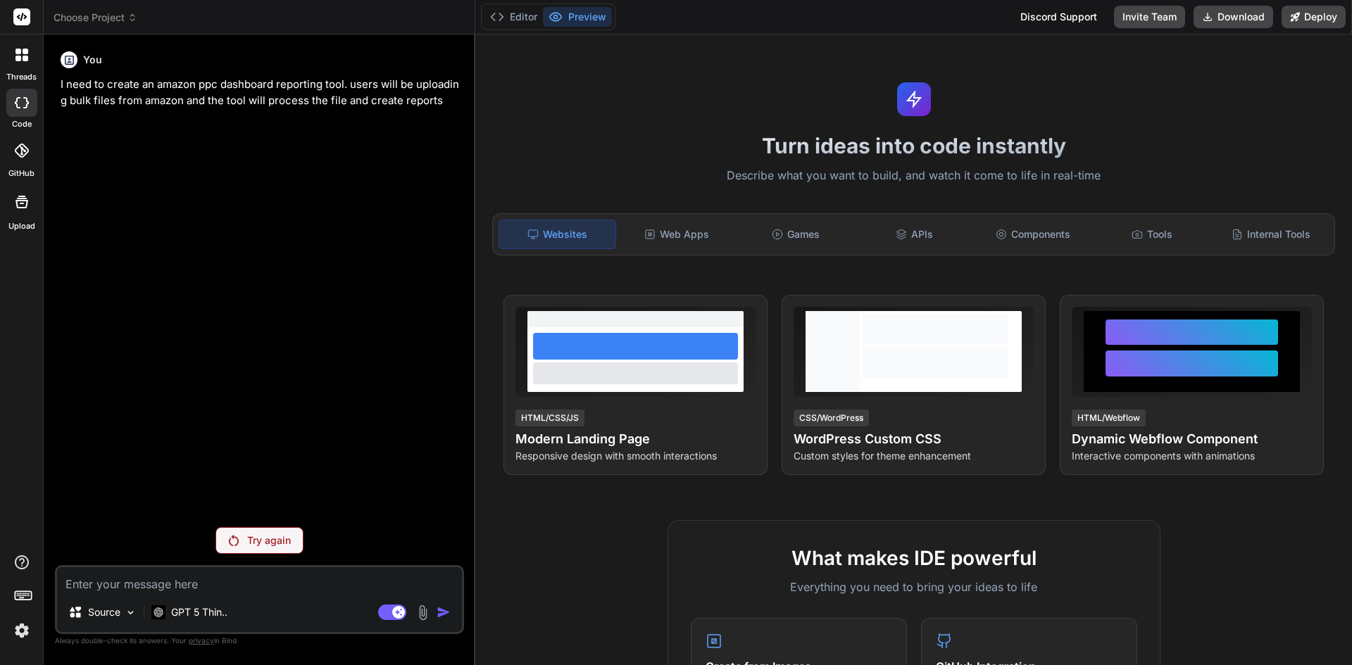
click at [230, 89] on p "I need to create an amazon ppc dashboard reporting tool. users will be uploadin…" at bounding box center [261, 93] width 401 height 32
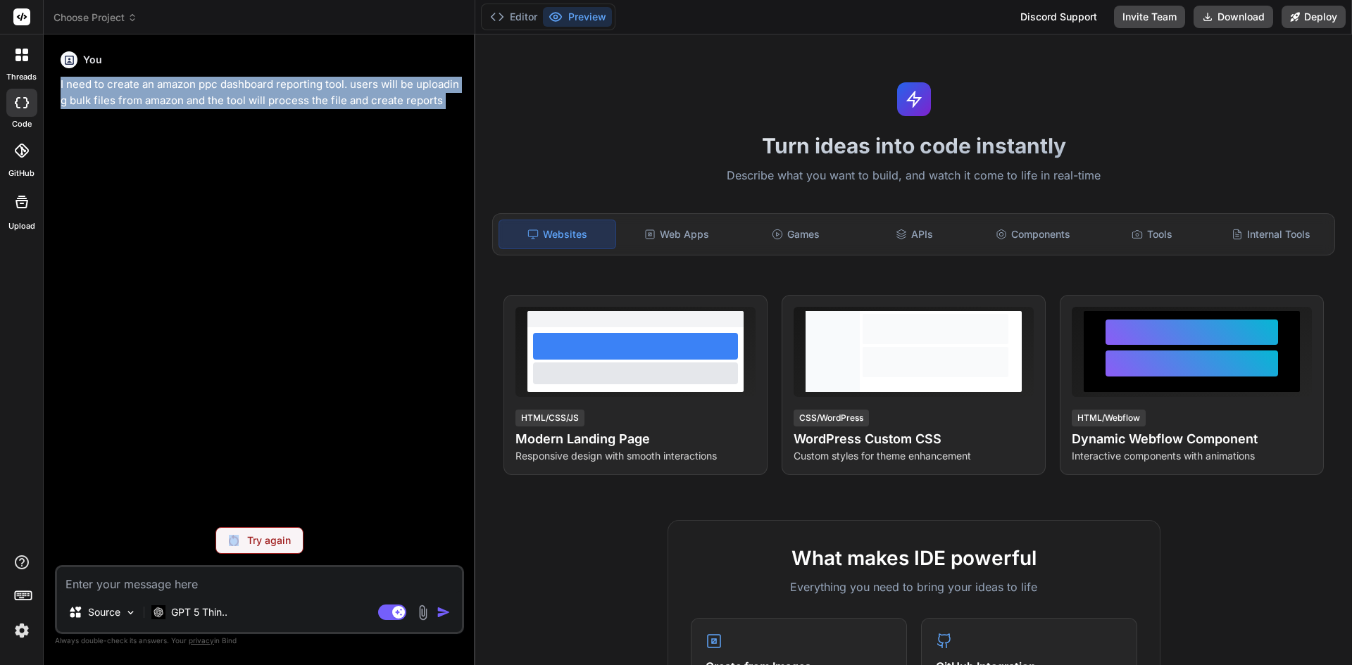
click at [230, 89] on p "I need to create an amazon ppc dashboard reporting tool. users will be uploadin…" at bounding box center [261, 93] width 401 height 32
copy p "I need to create an amazon ppc dashboard reporting tool. users will be uploadin…"
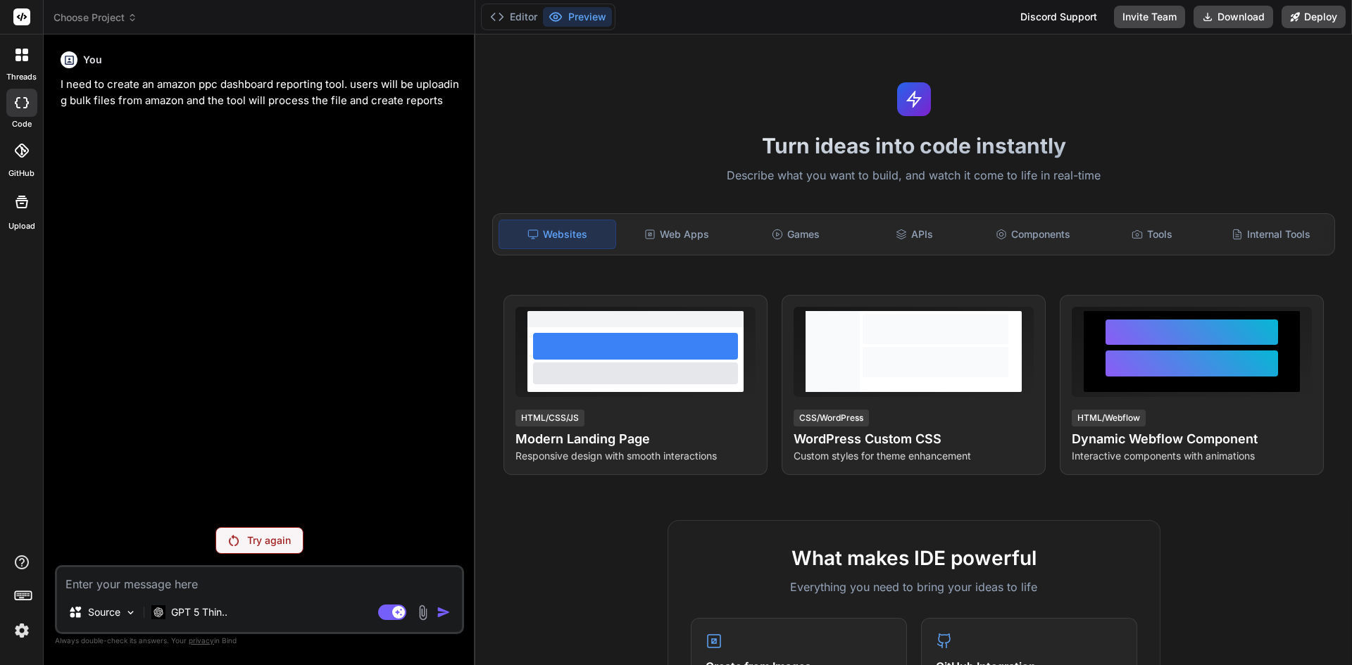
click at [12, 75] on label "threads" at bounding box center [21, 77] width 30 height 12
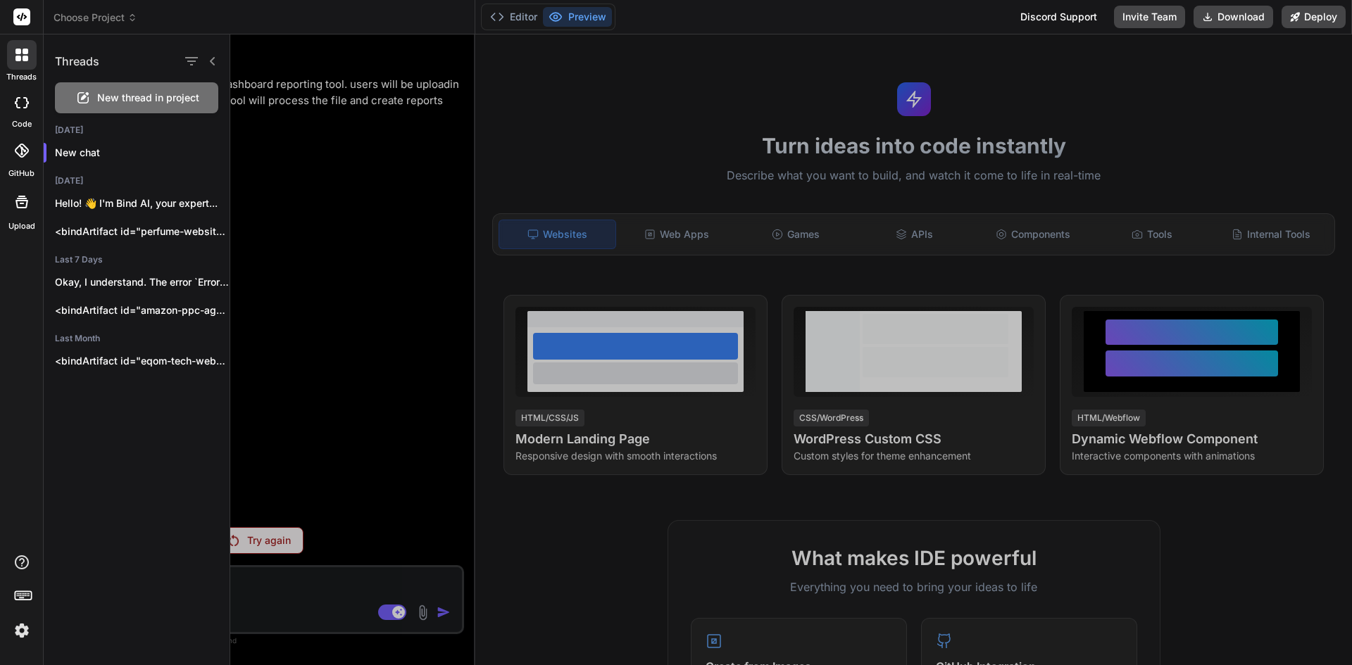
click at [89, 91] on icon at bounding box center [83, 97] width 17 height 17
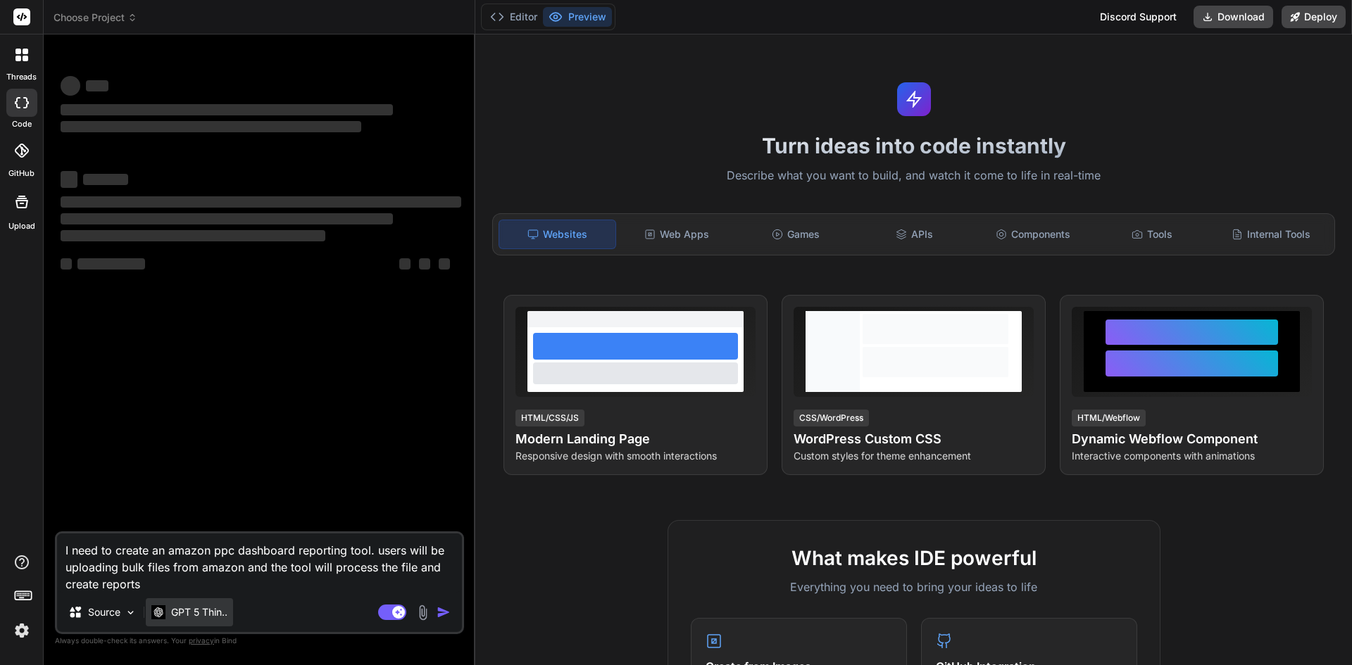
click at [196, 606] on p "GPT 5 Thin.." at bounding box center [199, 612] width 56 height 14
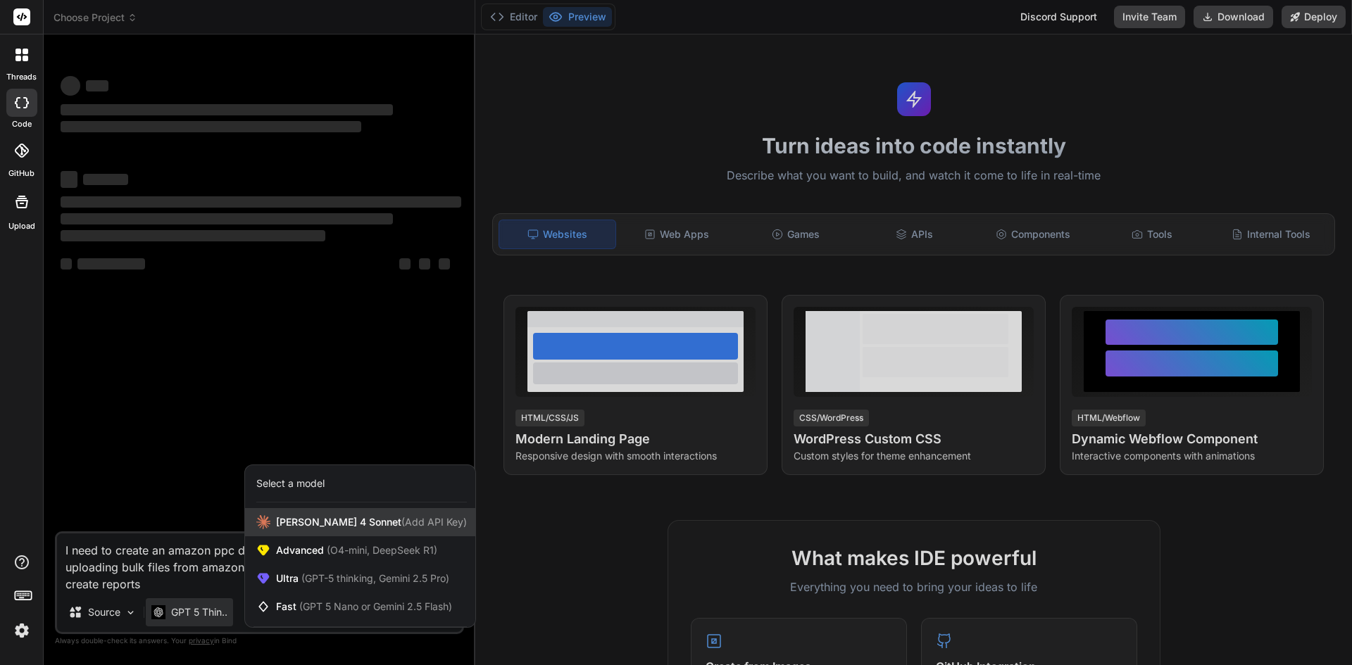
click at [307, 528] on span "[PERSON_NAME] 4 Sonnet (Add API Key)" at bounding box center [371, 522] width 191 height 14
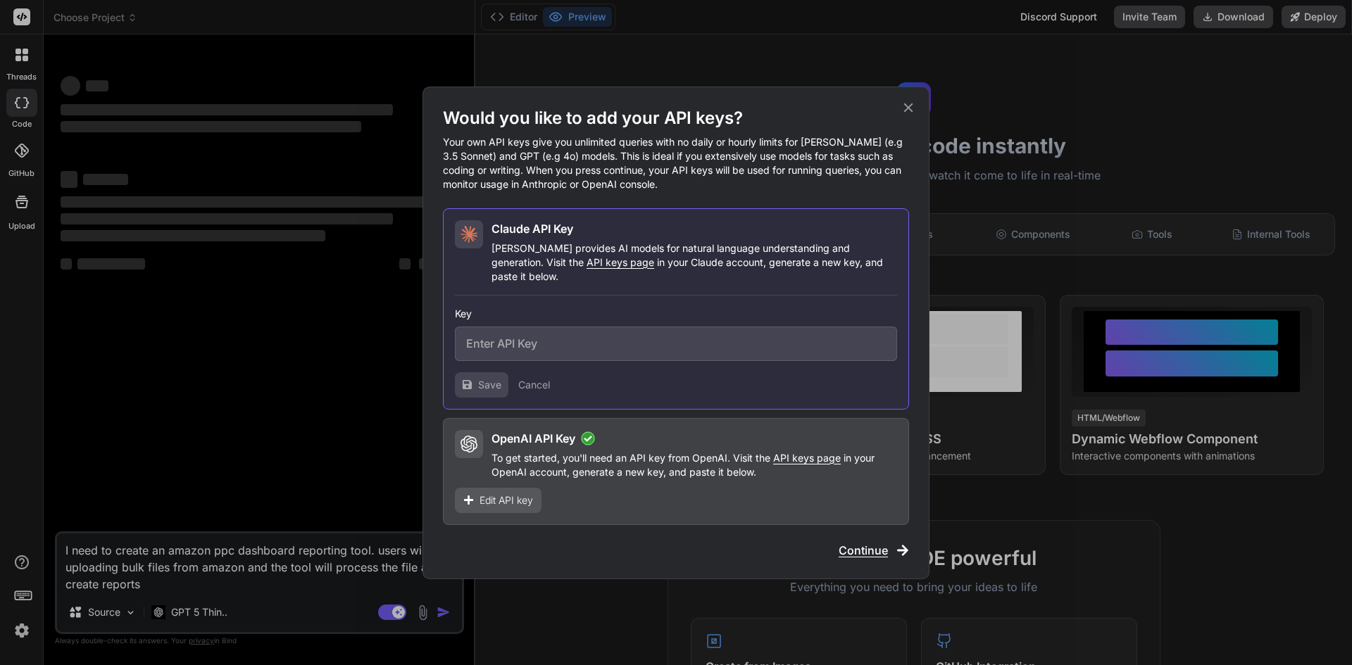
click at [592, 457] on p "To get started, you'll need an API key from OpenAI. Visit the API keys page in …" at bounding box center [693, 465] width 405 height 28
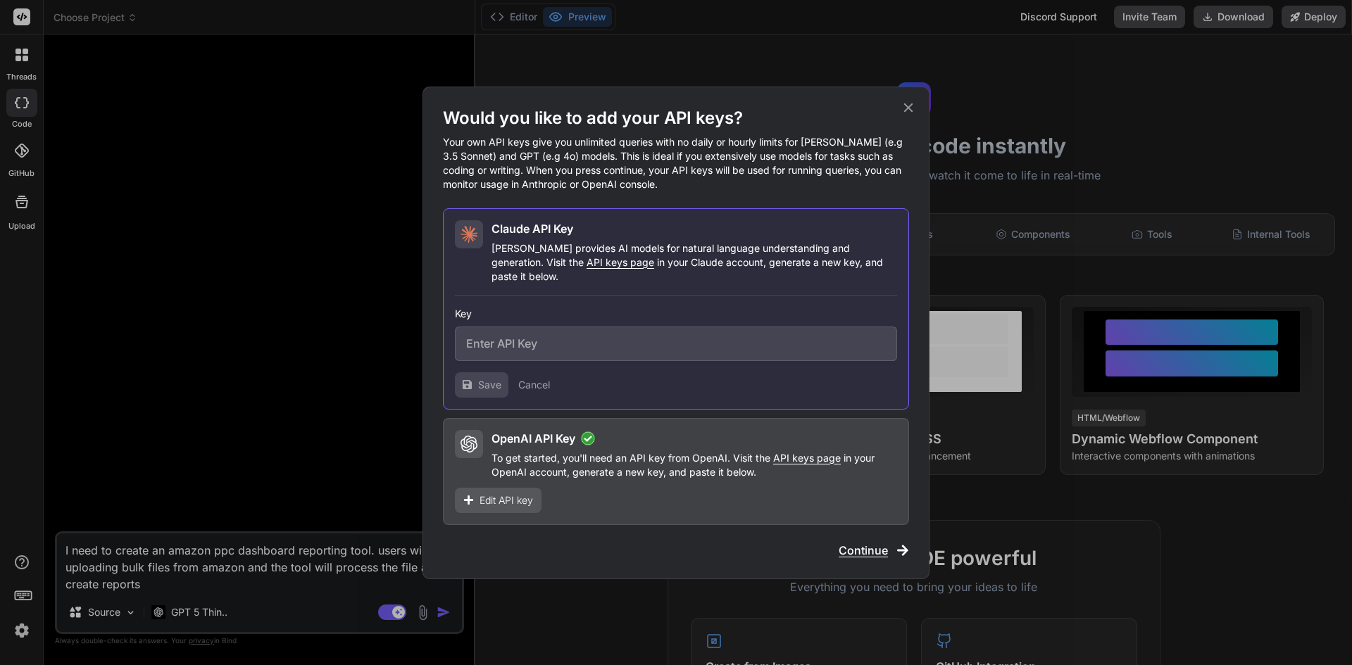
click at [877, 549] on span "Continue" at bounding box center [862, 550] width 49 height 17
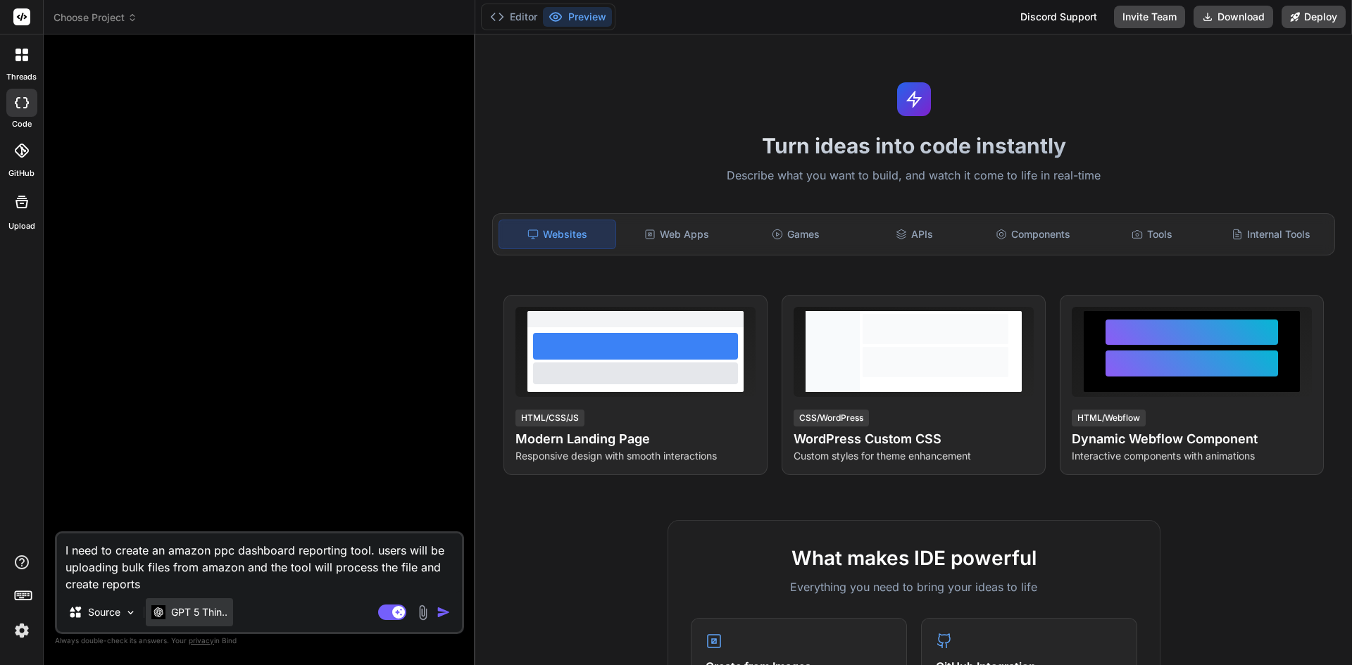
click at [210, 609] on p "GPT 5 Thin.." at bounding box center [199, 612] width 56 height 14
type textarea "x"
